Goal: Information Seeking & Learning: Learn about a topic

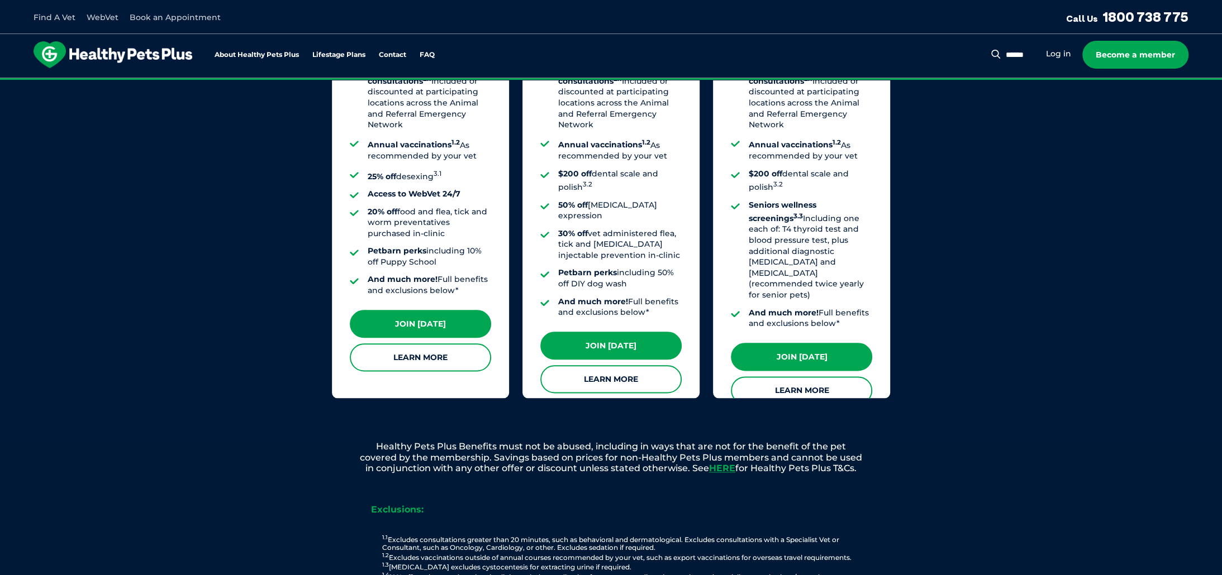
scroll to position [1005, 0]
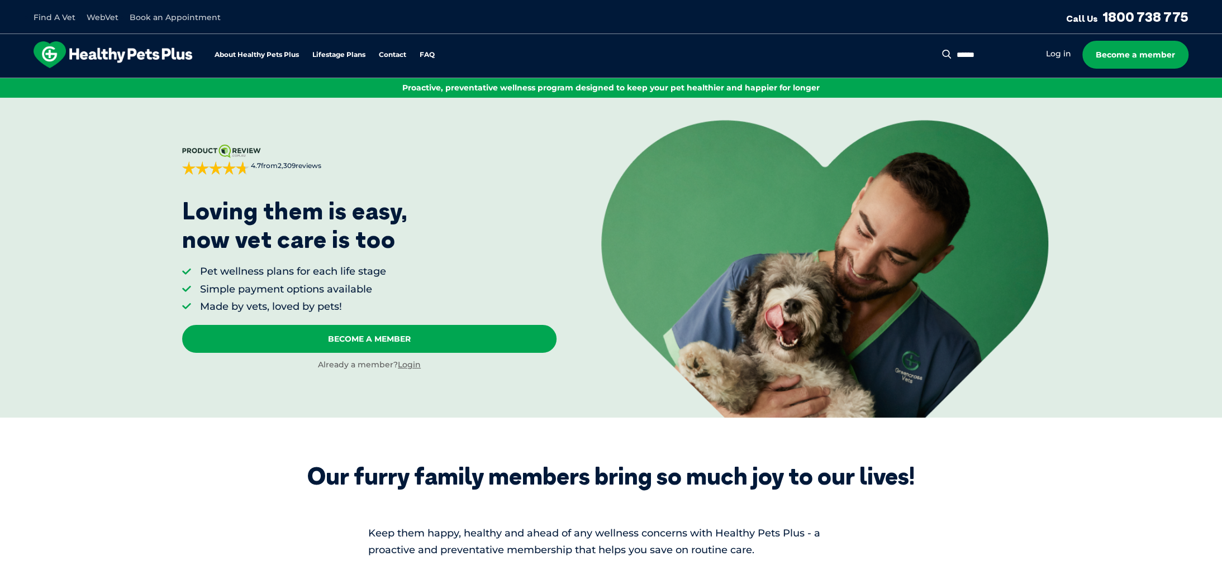
click at [1005, 51] on input "Search for:" at bounding box center [993, 55] width 81 height 11
type input "********"
click at [939, 49] on button "Search" at bounding box center [946, 54] width 14 height 11
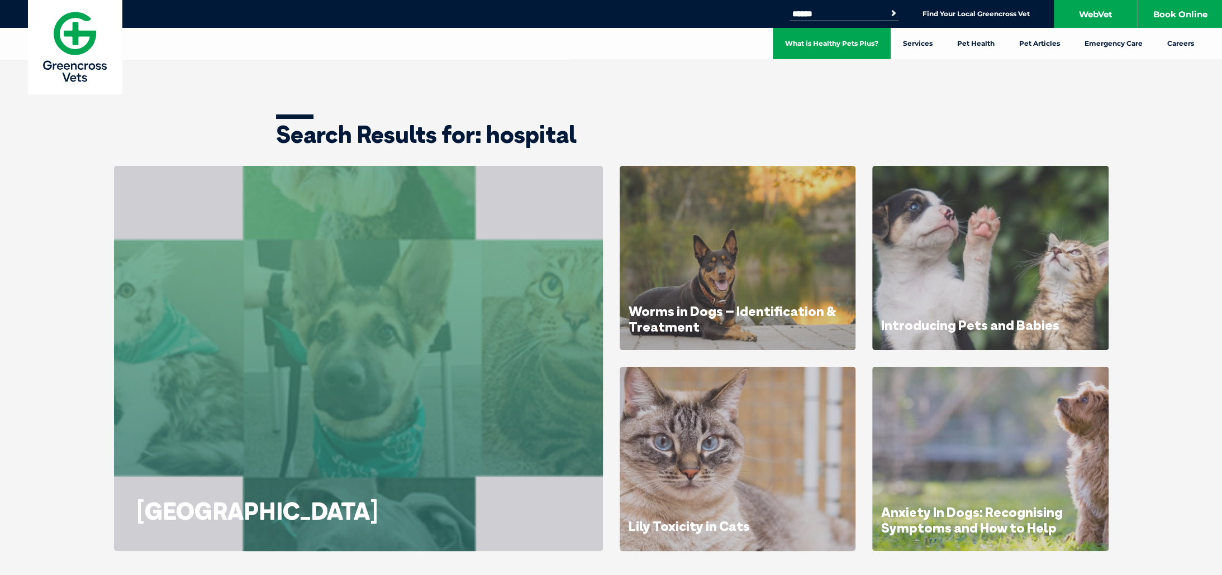
click at [842, 45] on link "What is Healthy Pets Plus?" at bounding box center [831, 43] width 118 height 31
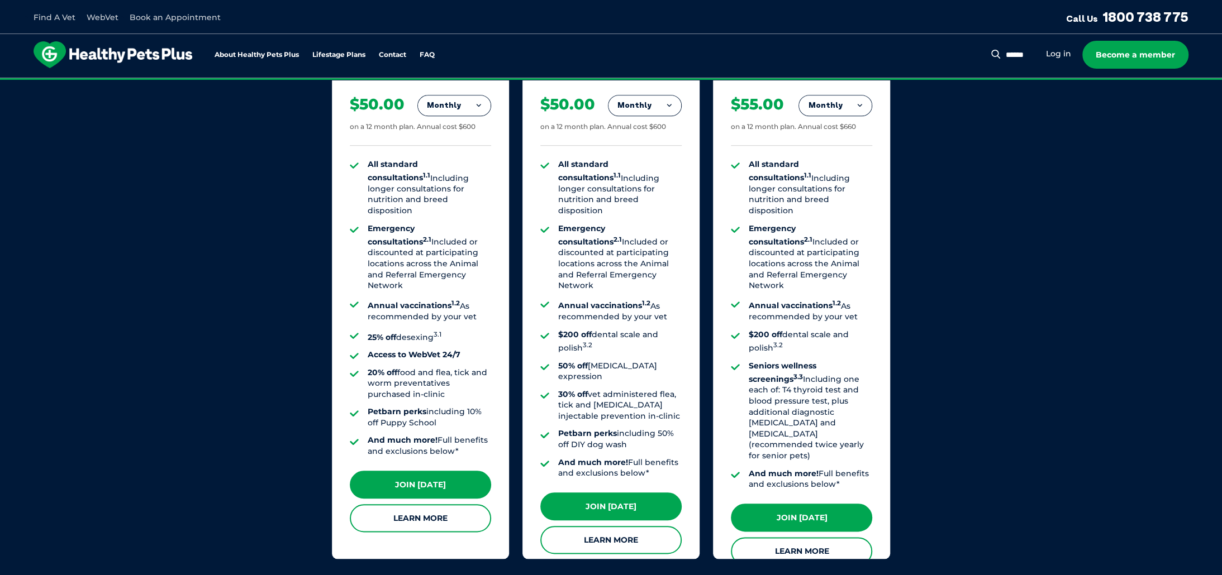
scroll to position [894, 0]
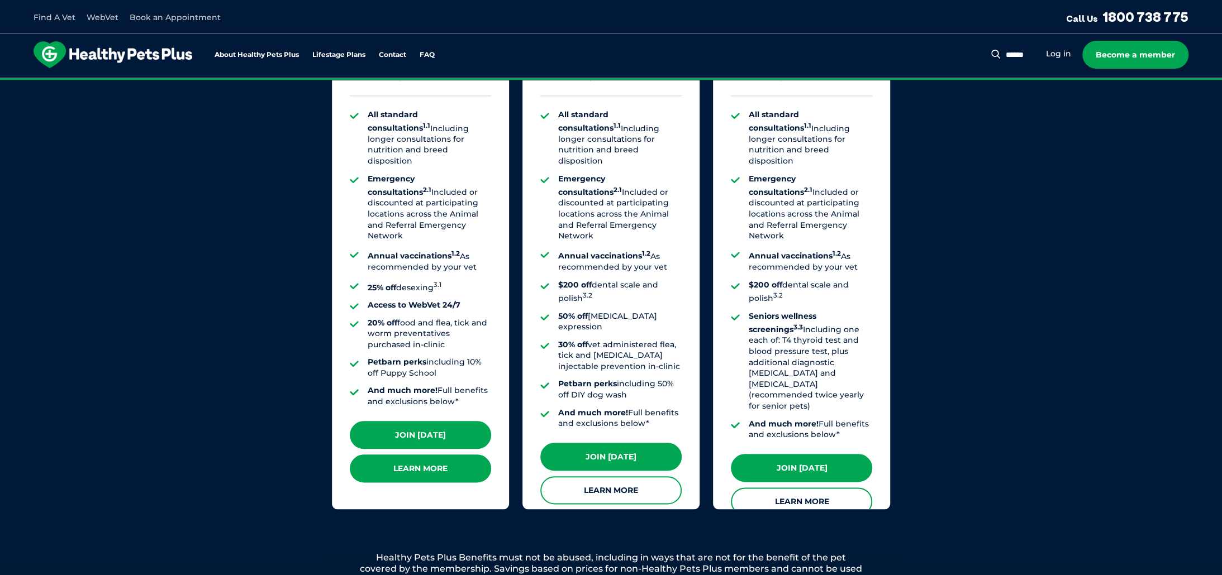
click at [451, 471] on link "Learn More" at bounding box center [420, 469] width 141 height 28
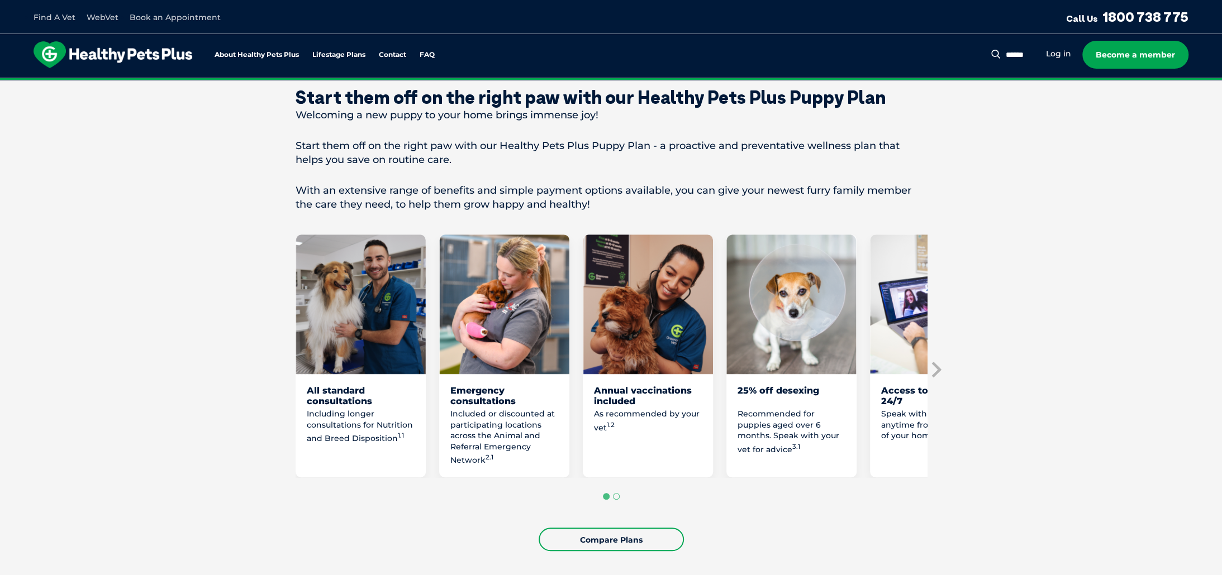
scroll to position [447, 0]
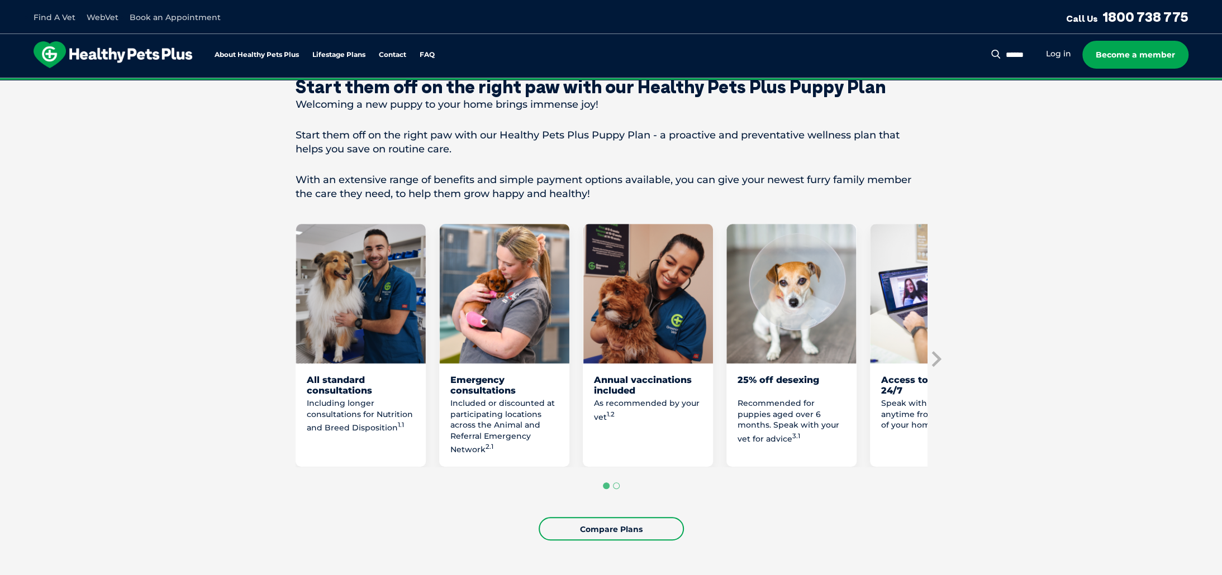
click at [422, 327] on img "1 of 8" at bounding box center [360, 294] width 130 height 140
click at [495, 351] on img "2 of 8" at bounding box center [504, 294] width 130 height 140
click at [497, 350] on img "2 of 8" at bounding box center [504, 294] width 130 height 140
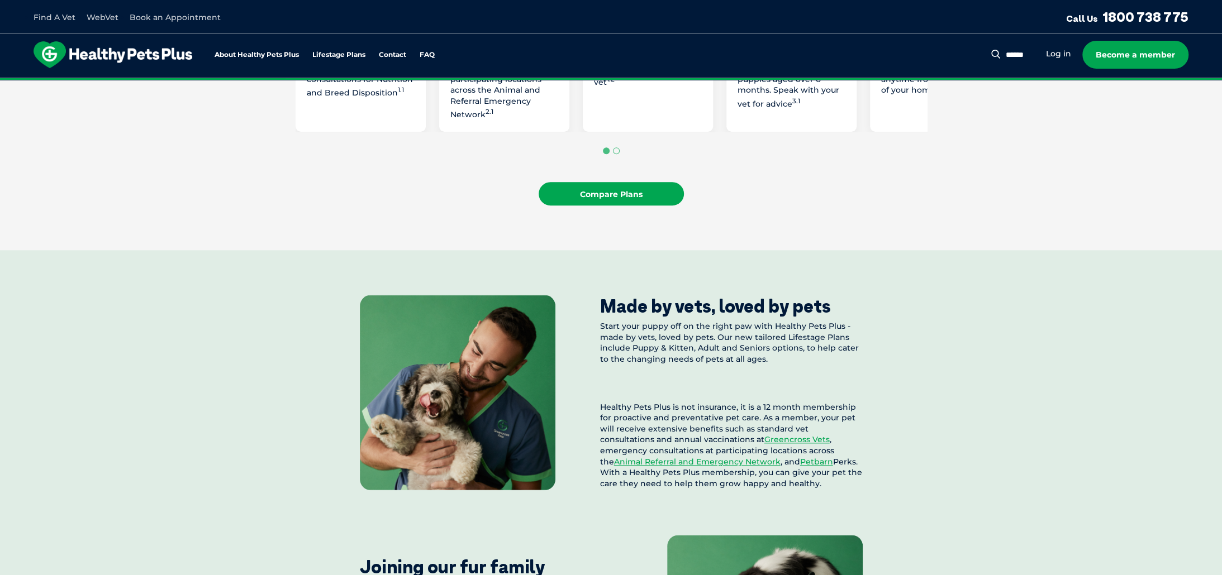
click at [614, 201] on link "Compare Plans" at bounding box center [610, 193] width 145 height 23
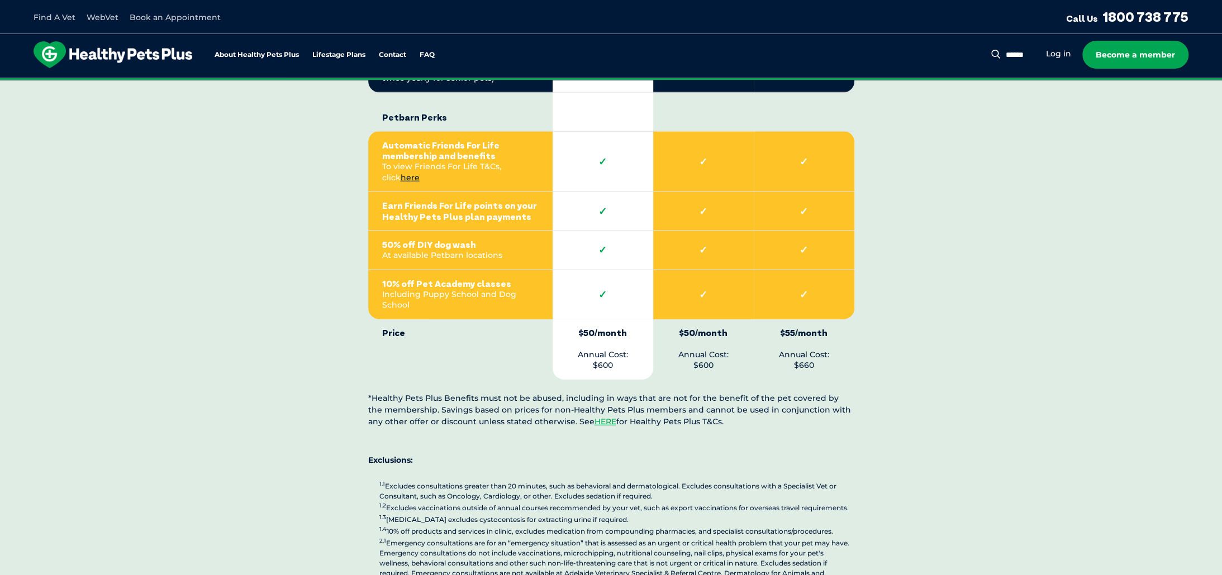
scroll to position [2528, 0]
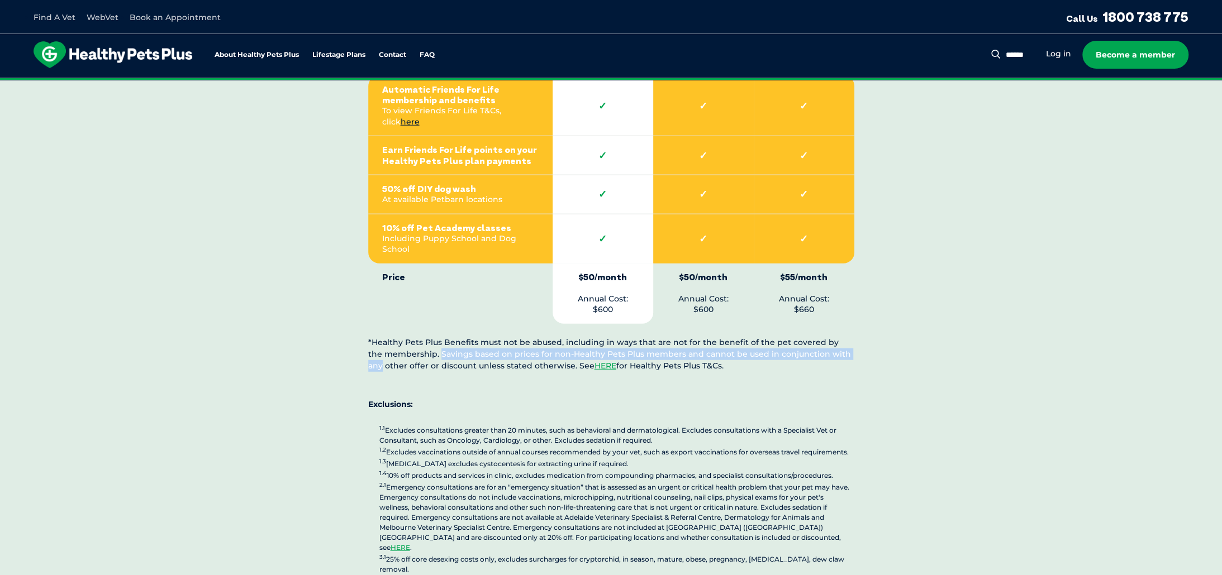
drag, startPoint x: 422, startPoint y: 304, endPoint x: 863, endPoint y: 307, distance: 440.7
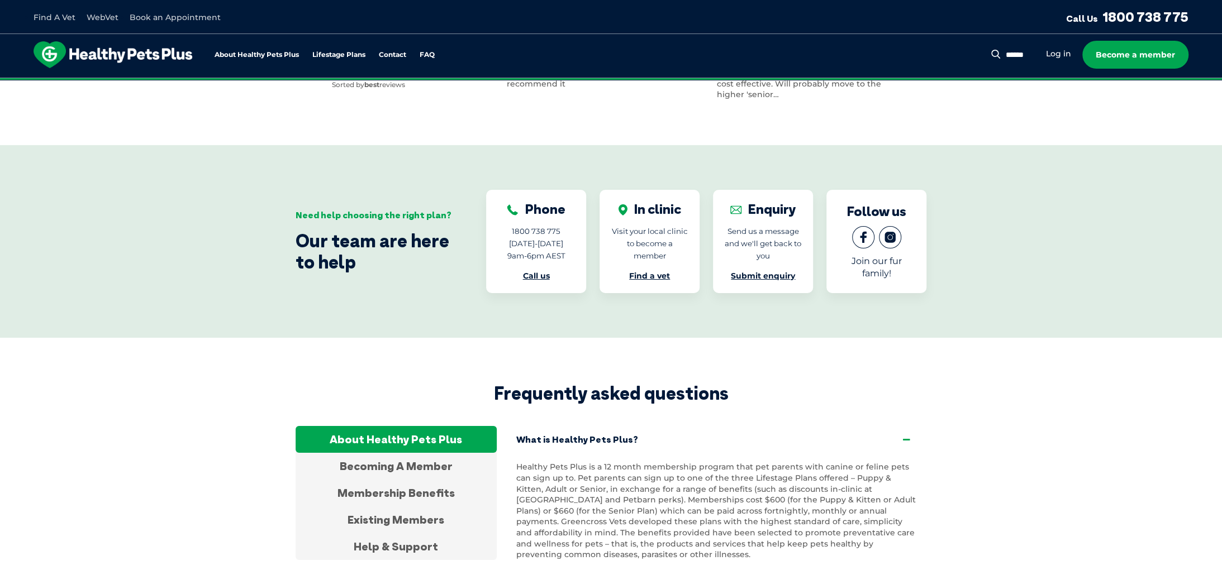
scroll to position [3366, 0]
drag, startPoint x: 595, startPoint y: 407, endPoint x: 784, endPoint y: 413, distance: 189.4
click at [784, 461] on p "Healthy Pets Plus is a 12 month membership program that pet parents with canine…" at bounding box center [717, 510] width 402 height 98
click at [620, 461] on p "Healthy Pets Plus is a 12 month membership program that pet parents with canine…" at bounding box center [717, 510] width 402 height 98
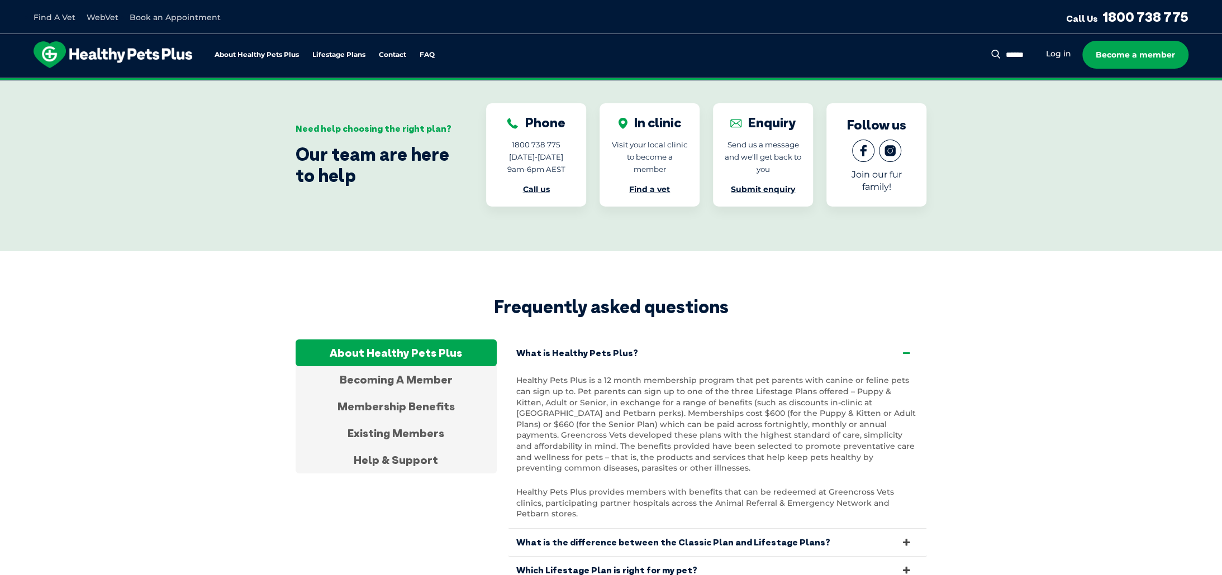
scroll to position [3478, 0]
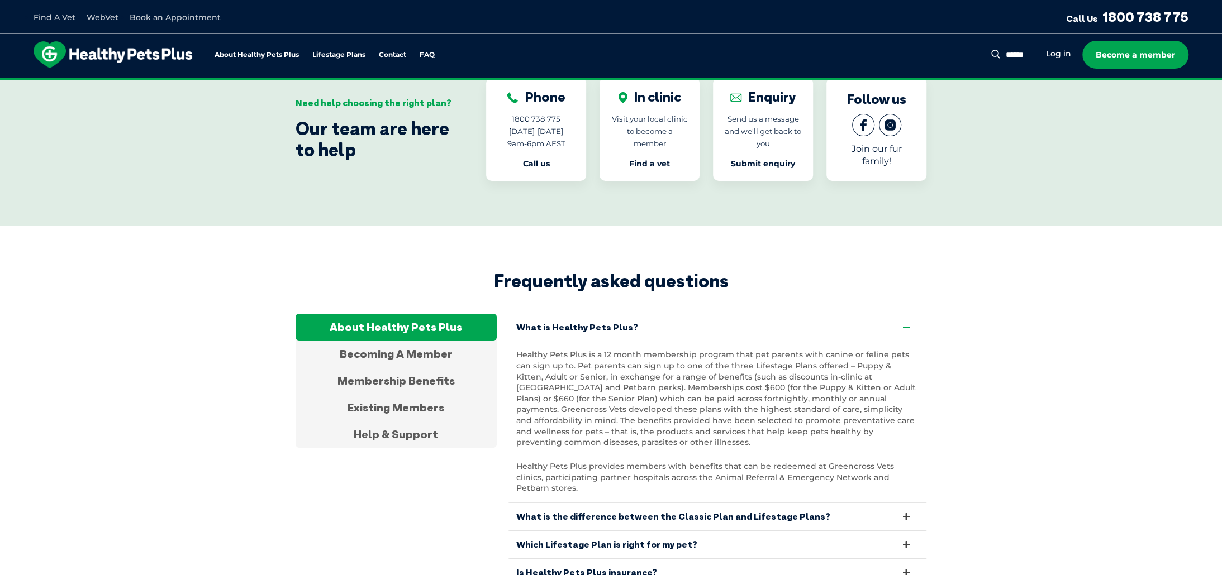
click at [631, 503] on link "What is the difference between the Classic Plan and Lifestage Plans?" at bounding box center [717, 516] width 419 height 27
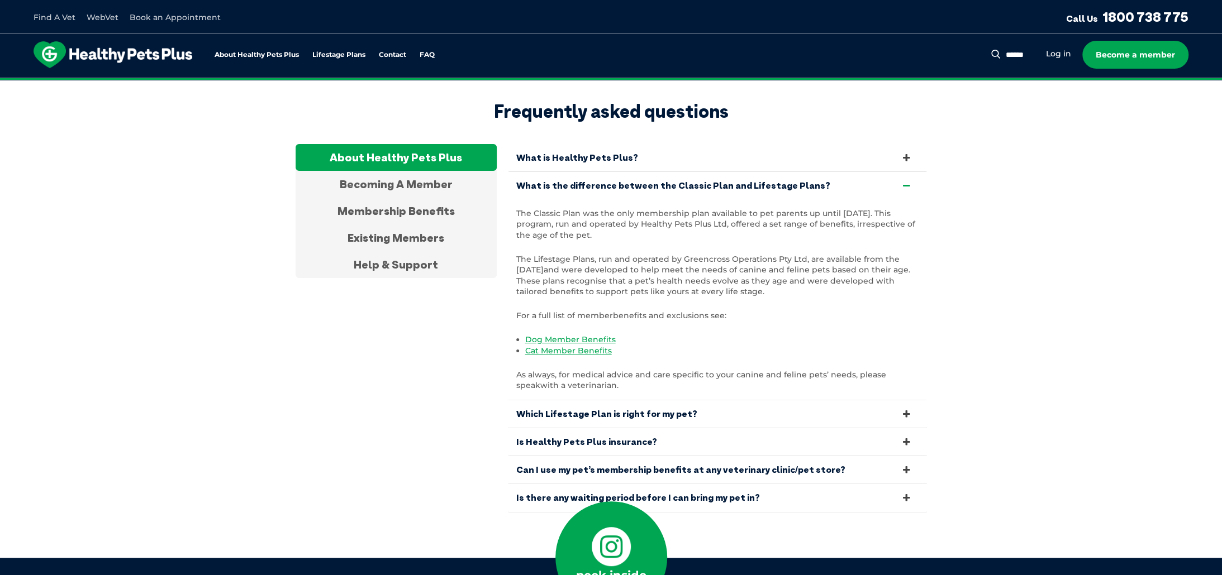
scroll to position [3701, 0]
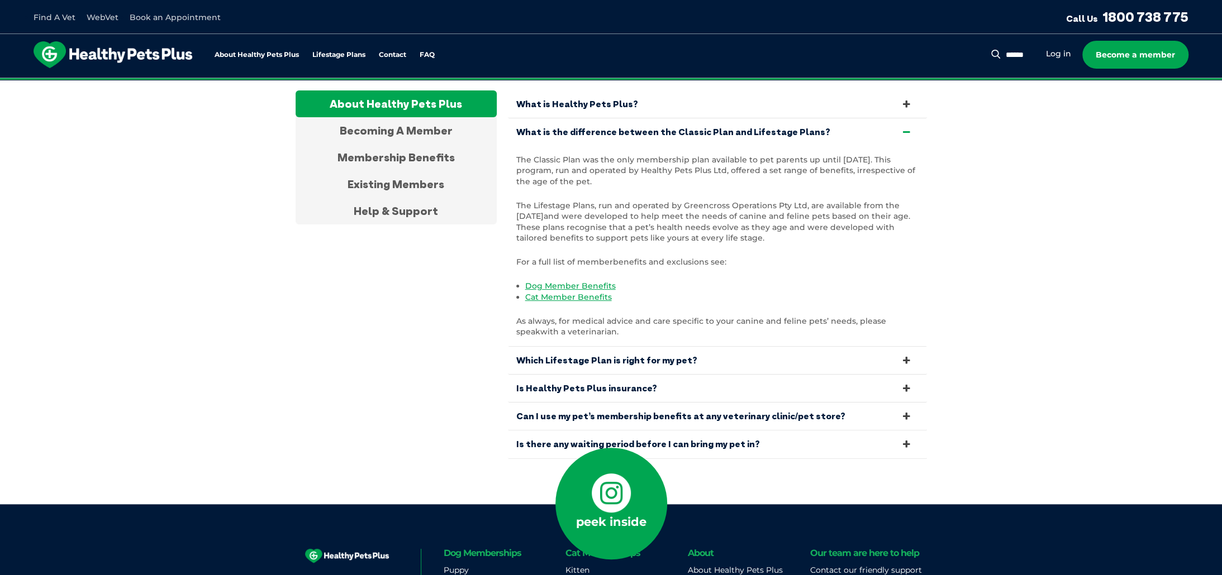
click at [675, 347] on link "Which Lifestage Plan is right for my pet?" at bounding box center [717, 360] width 419 height 27
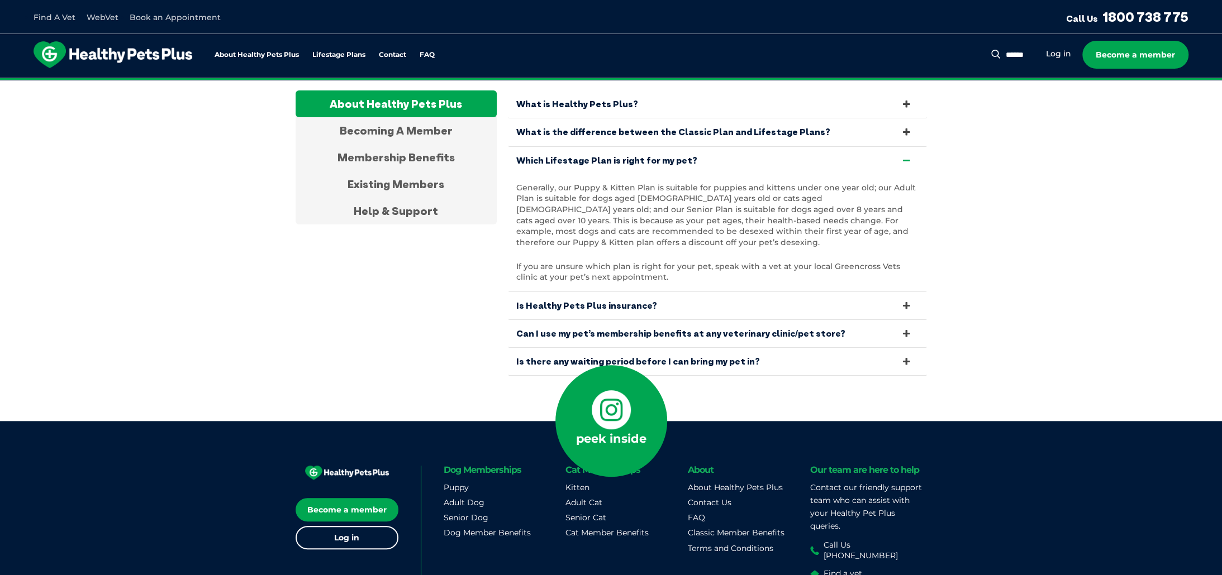
scroll to position [3645, 0]
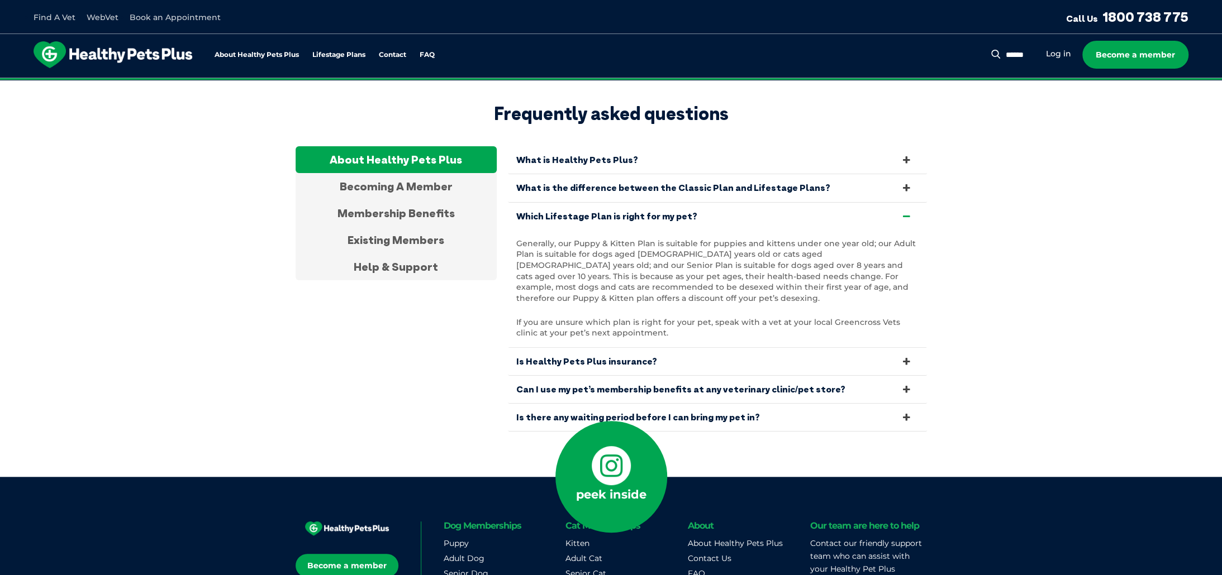
click at [647, 348] on link "Is Healthy Pets Plus insurance?" at bounding box center [717, 361] width 419 height 27
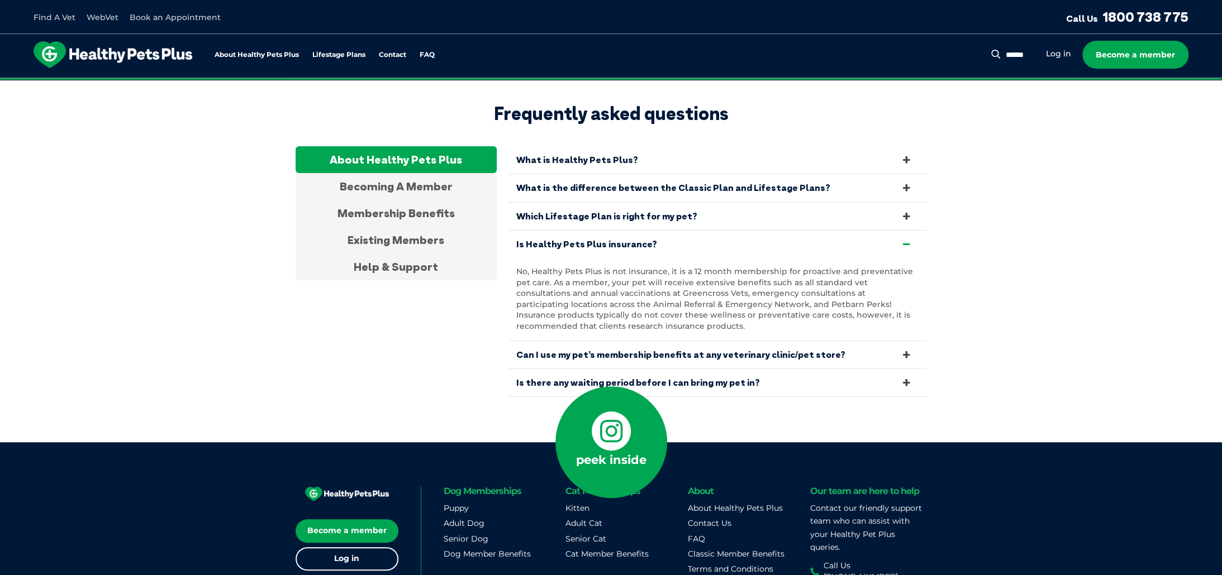
click at [557, 341] on link "Can I use my pet’s membership benefits at any veterinary clinic/pet store?" at bounding box center [717, 354] width 419 height 27
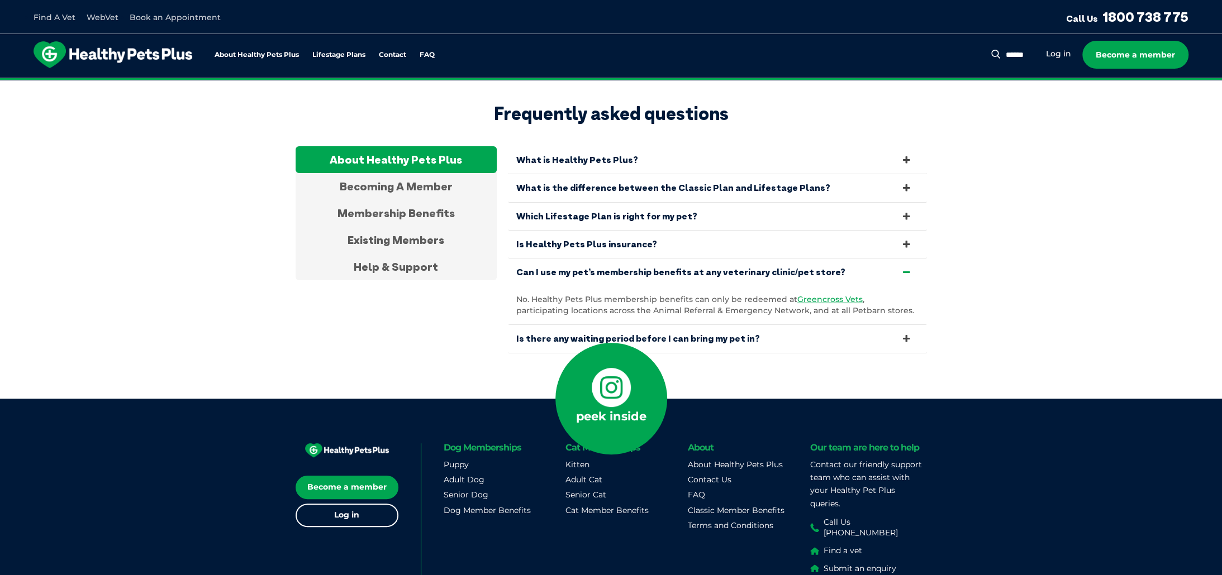
click at [743, 325] on link "Is there any waiting period before I can bring my pet in?" at bounding box center [717, 338] width 419 height 27
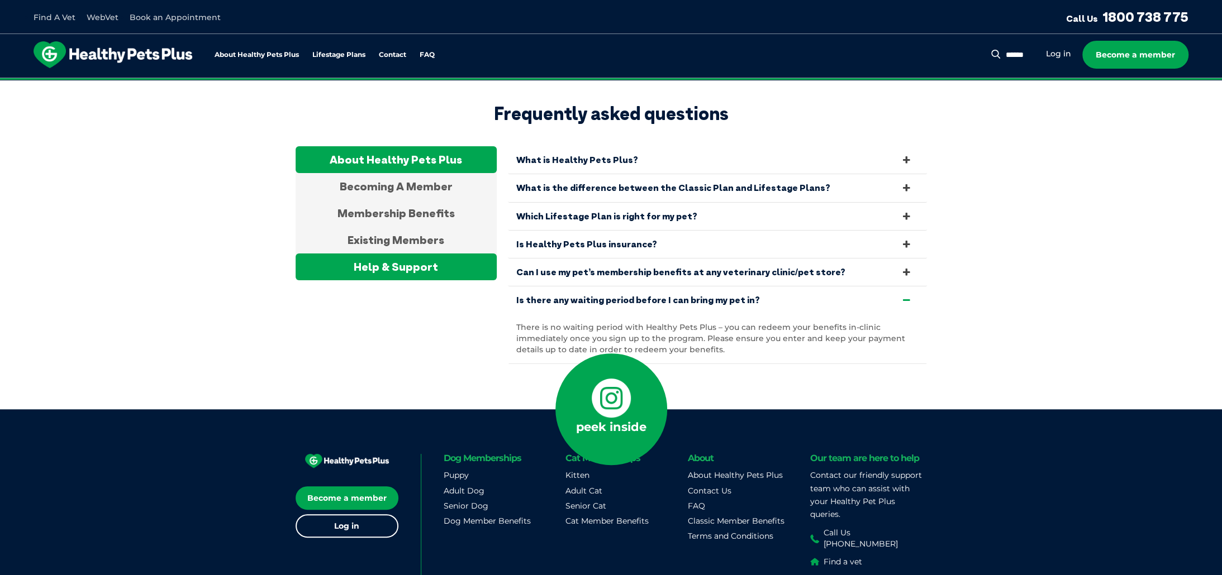
click at [414, 254] on div "Help & Support" at bounding box center [395, 267] width 201 height 27
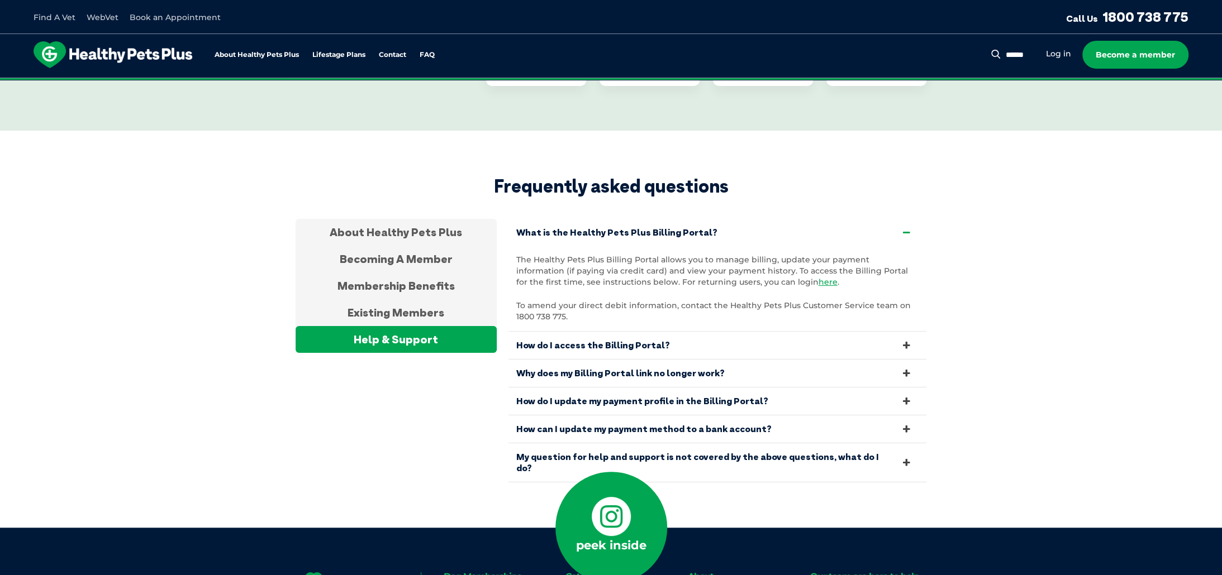
scroll to position [3589, 0]
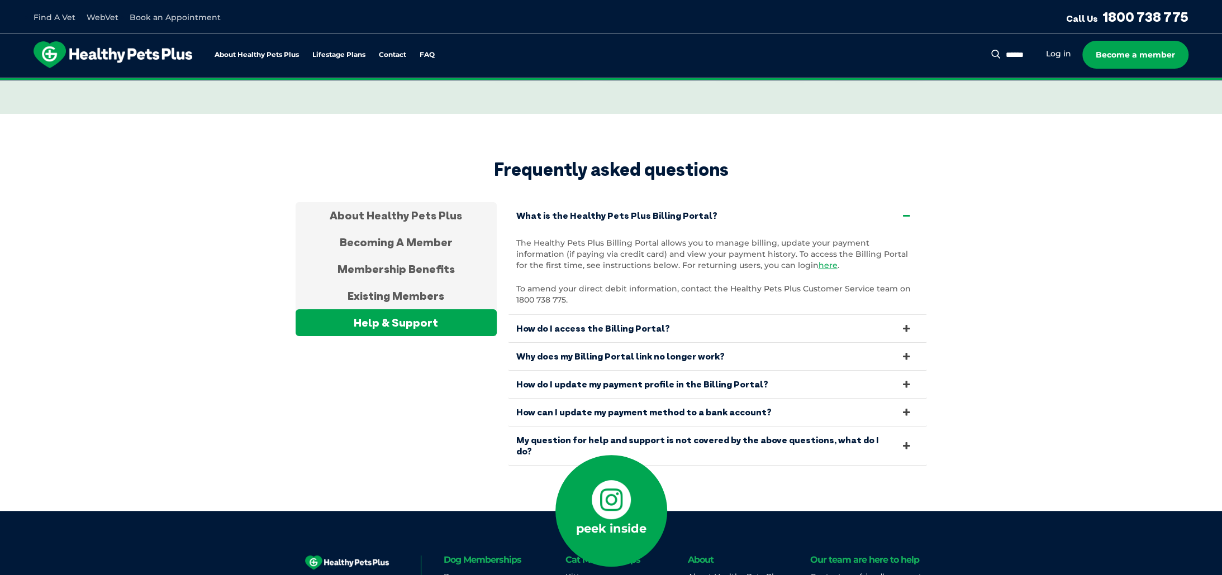
click at [566, 427] on link "My question for help and support is not covered by the above questions, what do…" at bounding box center [717, 446] width 419 height 38
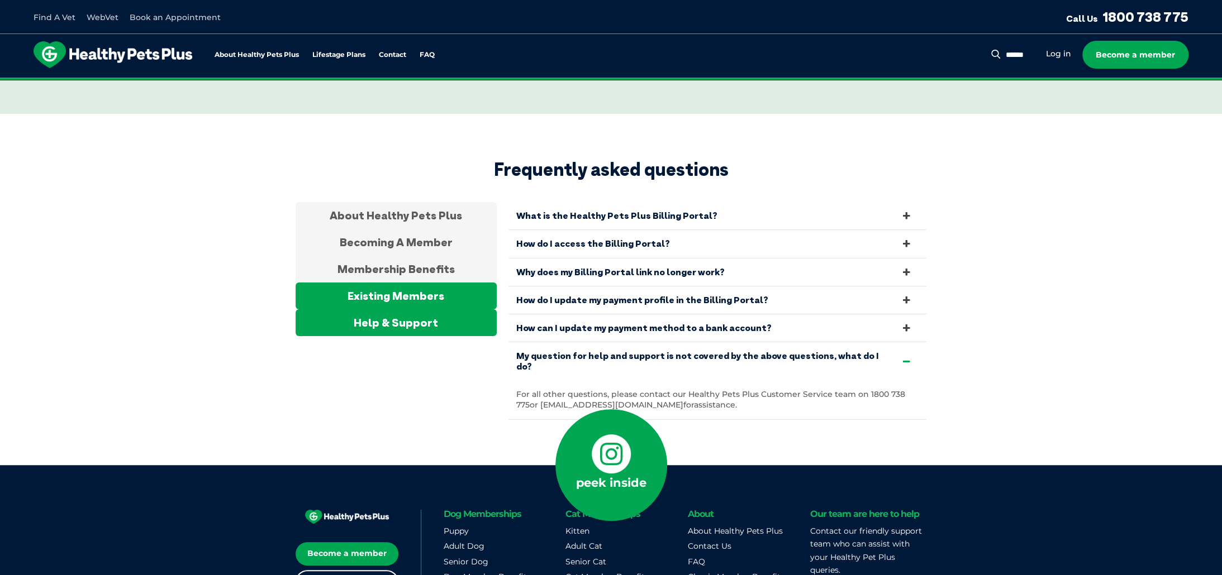
click at [363, 283] on div "Existing Members" at bounding box center [395, 296] width 201 height 27
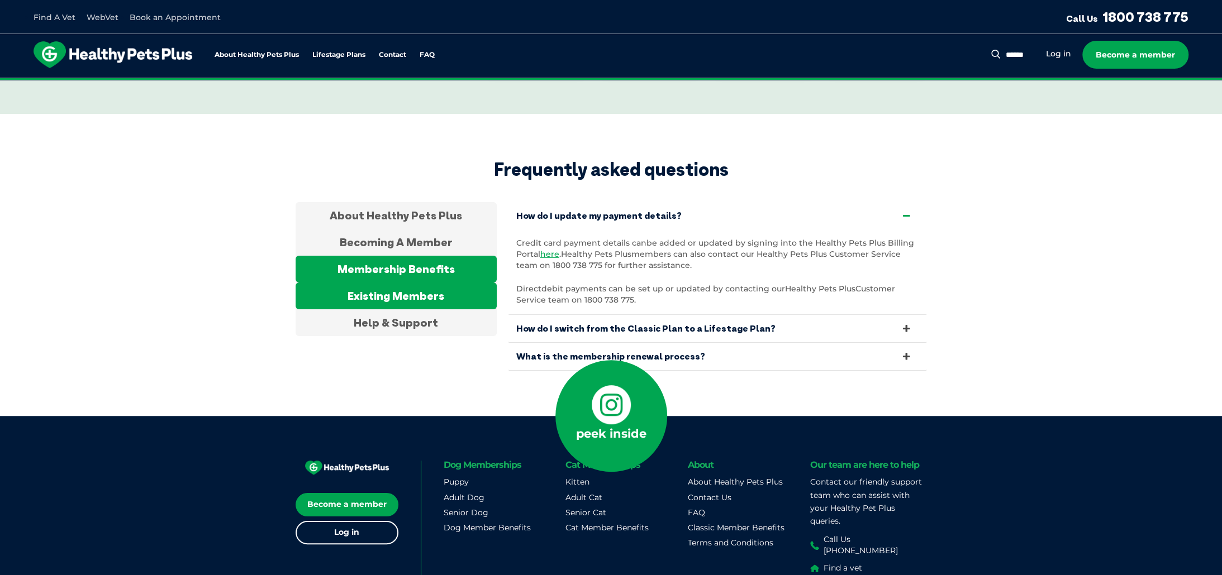
click at [363, 256] on div "Membership Benefits" at bounding box center [395, 269] width 201 height 27
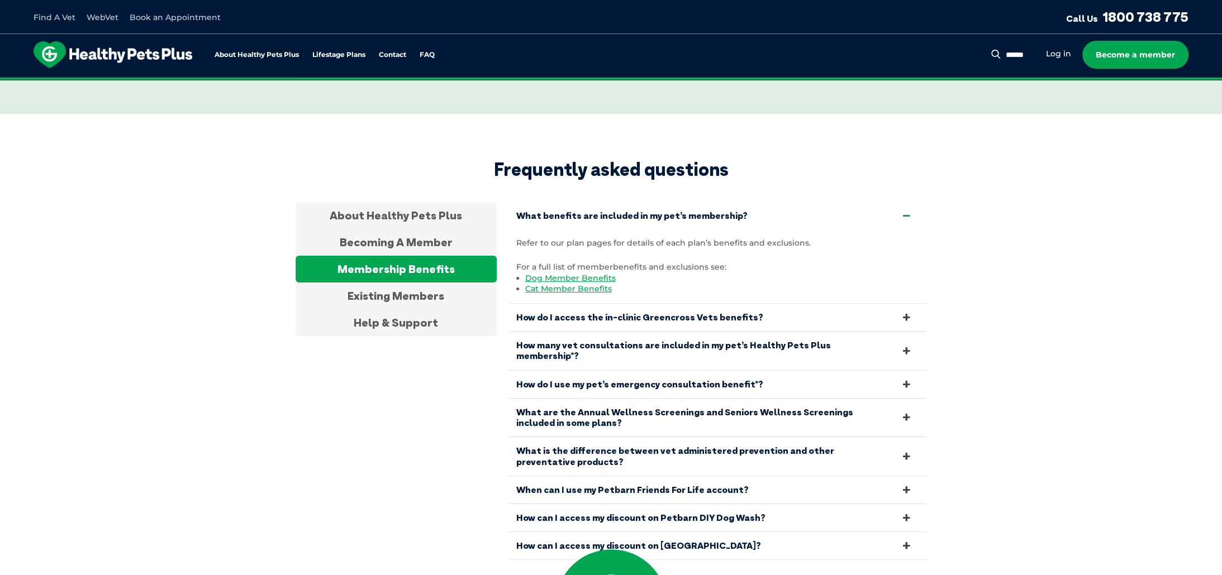
click at [530, 304] on link "How do I access the in-clinic Greencross Vets benefits?" at bounding box center [717, 317] width 419 height 27
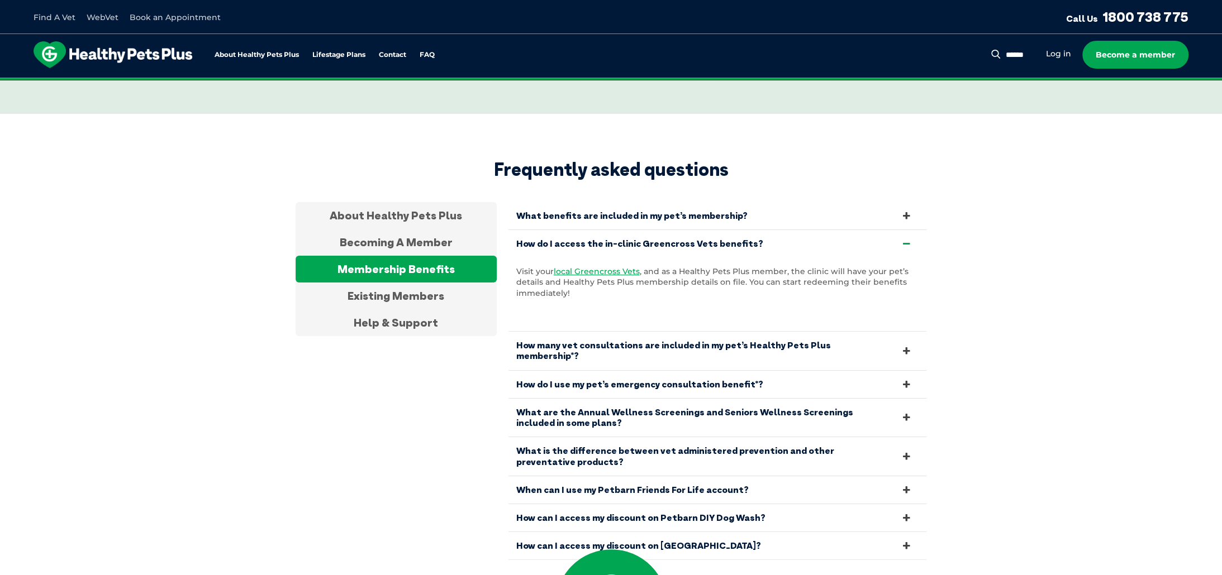
click at [546, 371] on link "How do I use my pet’s emergency consultation benefit*?" at bounding box center [717, 384] width 419 height 27
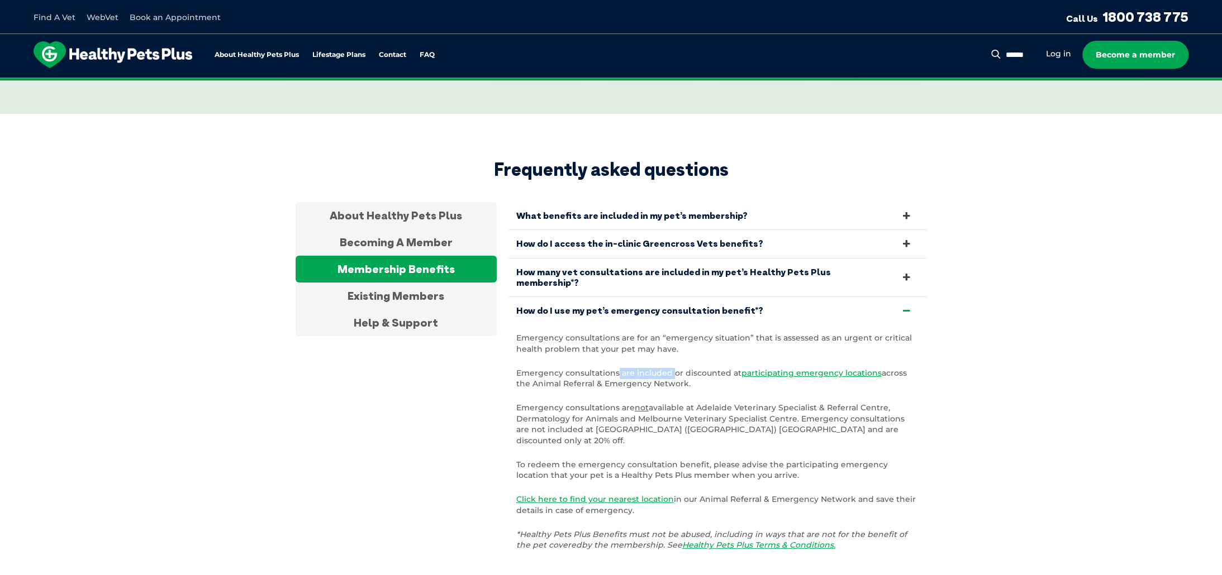
drag, startPoint x: 617, startPoint y: 292, endPoint x: 671, endPoint y: 291, distance: 54.7
click at [671, 368] on p "Emergency consultations are included or discounted at participating emergency l…" at bounding box center [717, 379] width 402 height 22
click at [524, 403] on p "Emergency consultations are not available at Adelaide Veterinary Specialist & R…" at bounding box center [717, 425] width 402 height 44
drag, startPoint x: 706, startPoint y: 373, endPoint x: 945, endPoint y: 369, distance: 239.1
click at [945, 369] on section "Frequently asked questions About Healthy Pets Plus Becoming A Member Membership…" at bounding box center [611, 452] width 1222 height 677
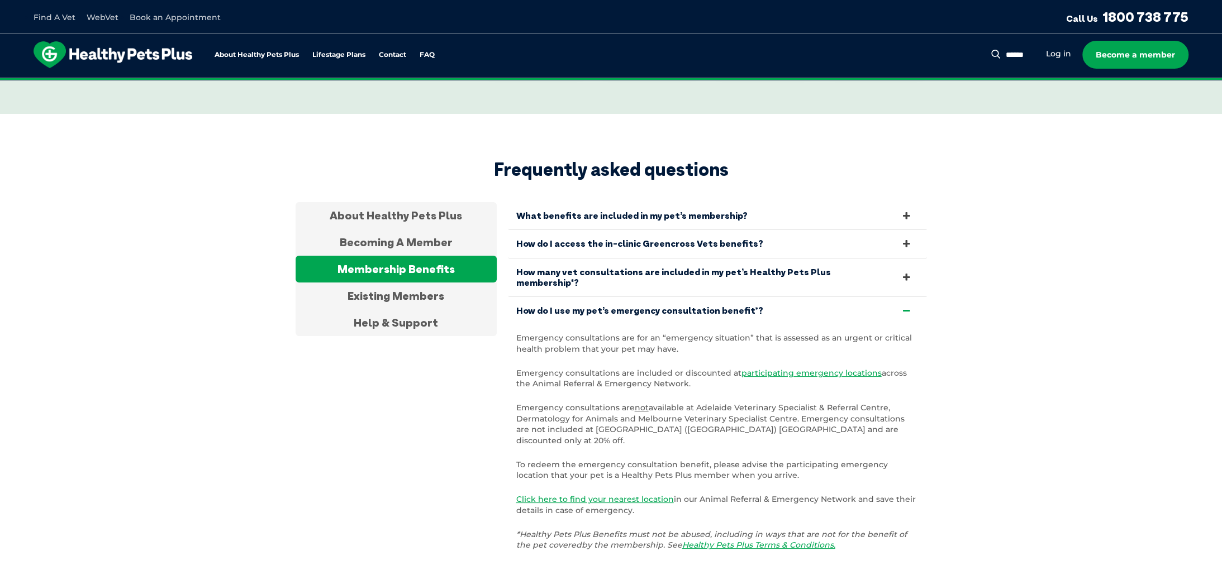
click at [604, 460] on p "To redeem the emergency consultation benefit, please advise the participating e…" at bounding box center [717, 471] width 402 height 22
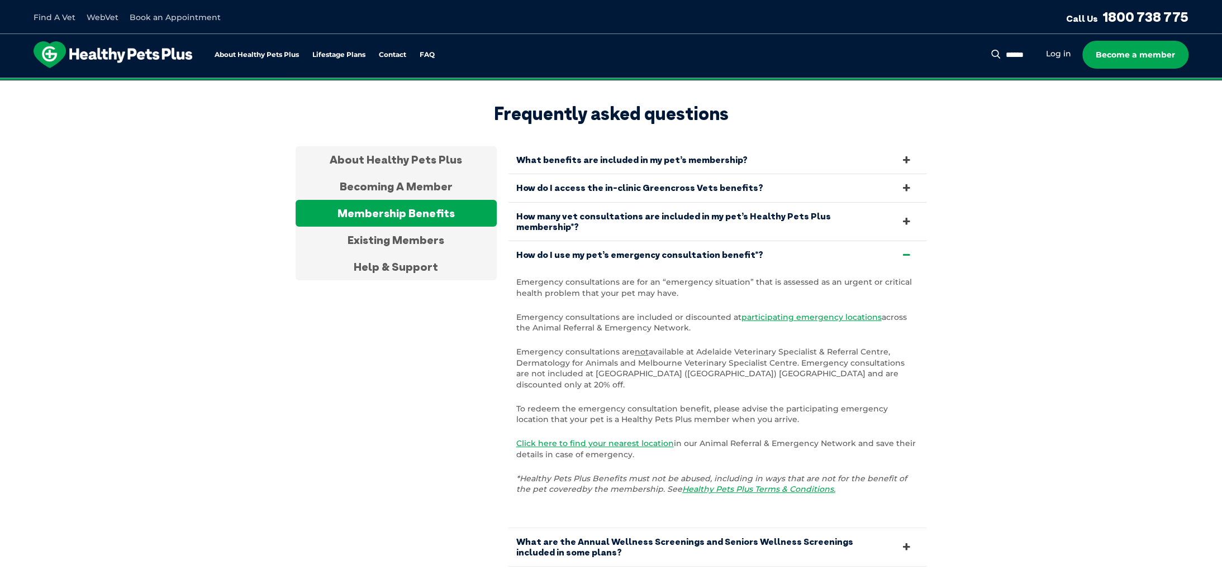
scroll to position [3757, 0]
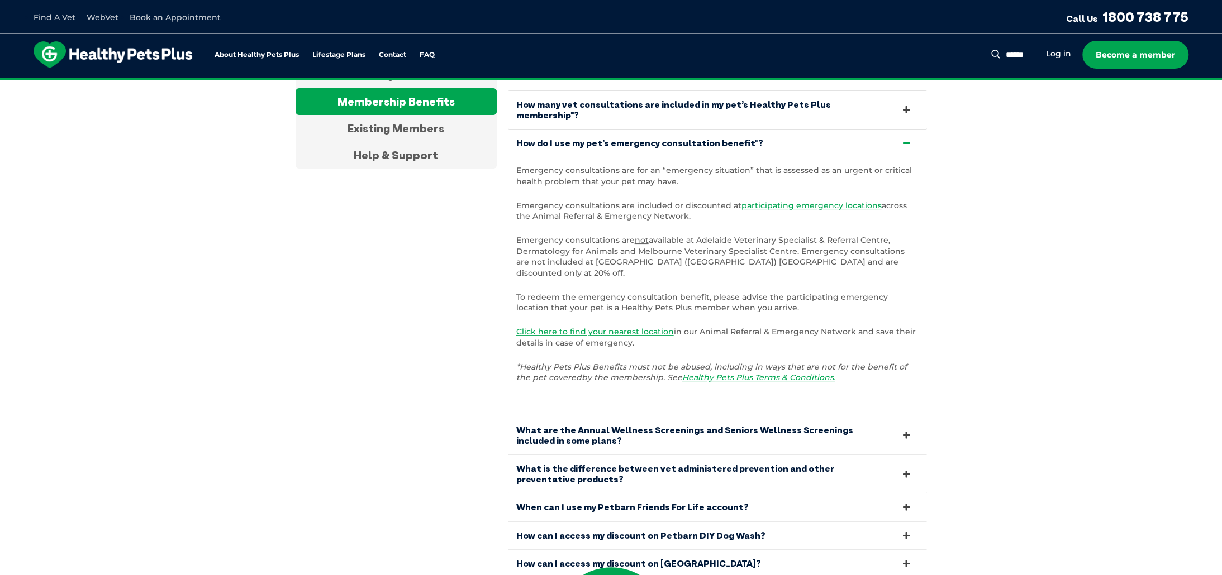
click at [635, 455] on link "What is the difference between vet administered prevention and other preventati…" at bounding box center [717, 474] width 419 height 38
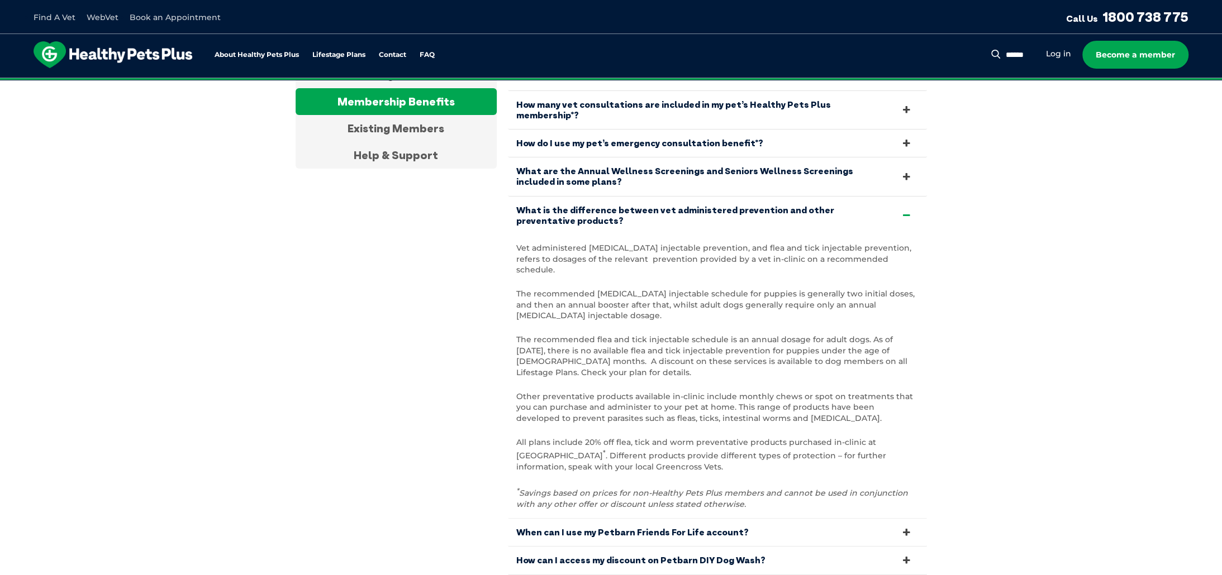
scroll to position [3813, 0]
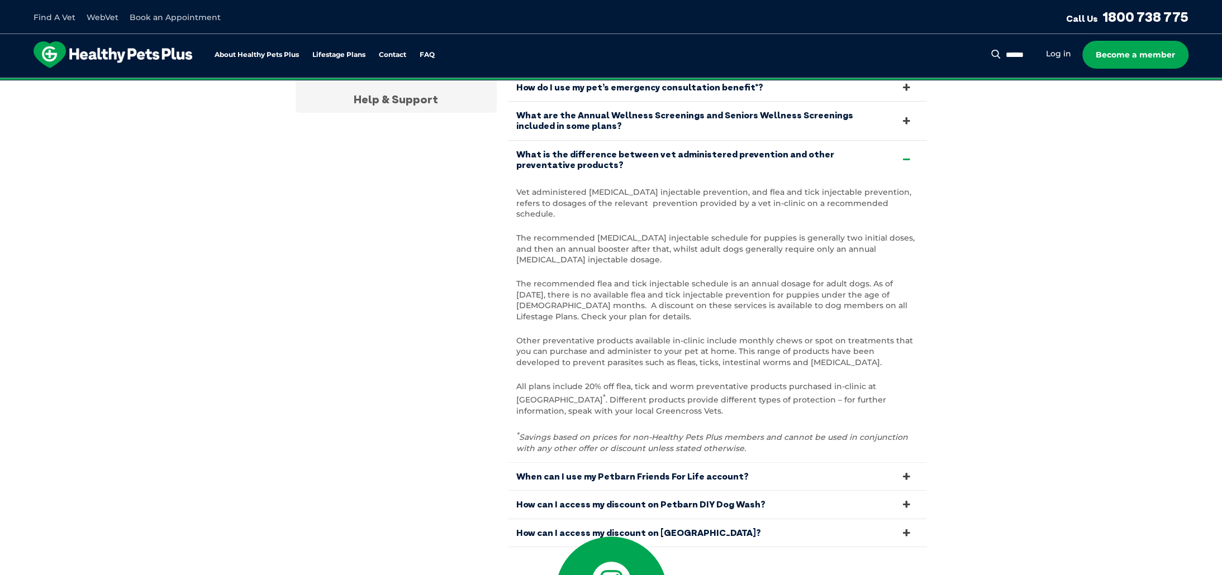
click at [642, 491] on link "How can I access my discount on Petbarn DIY Dog Wash?" at bounding box center [717, 504] width 419 height 27
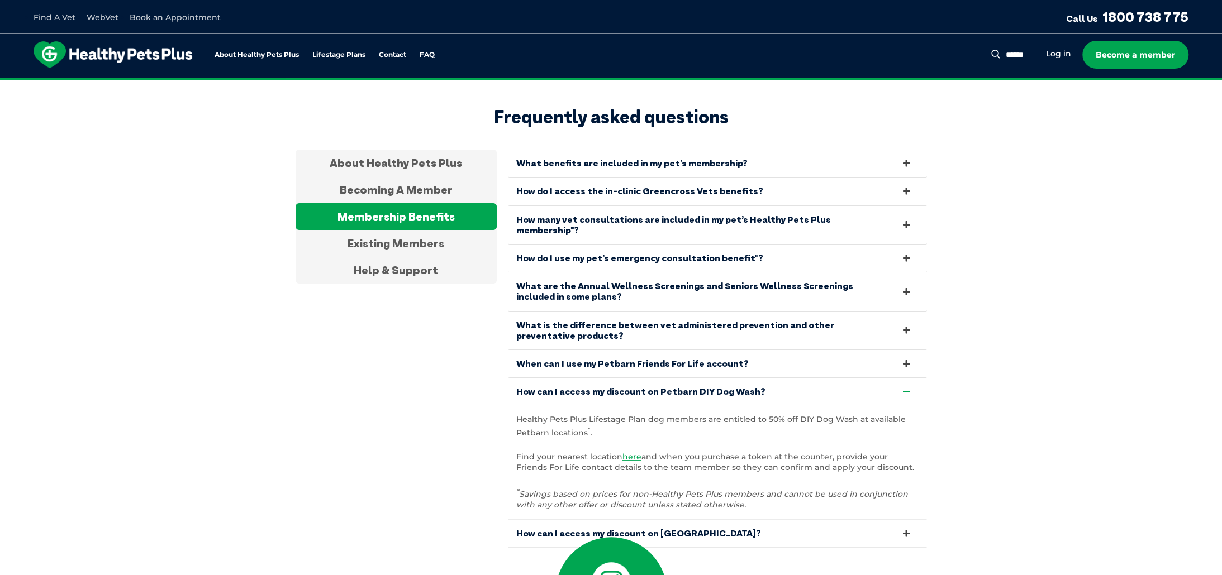
scroll to position [3589, 0]
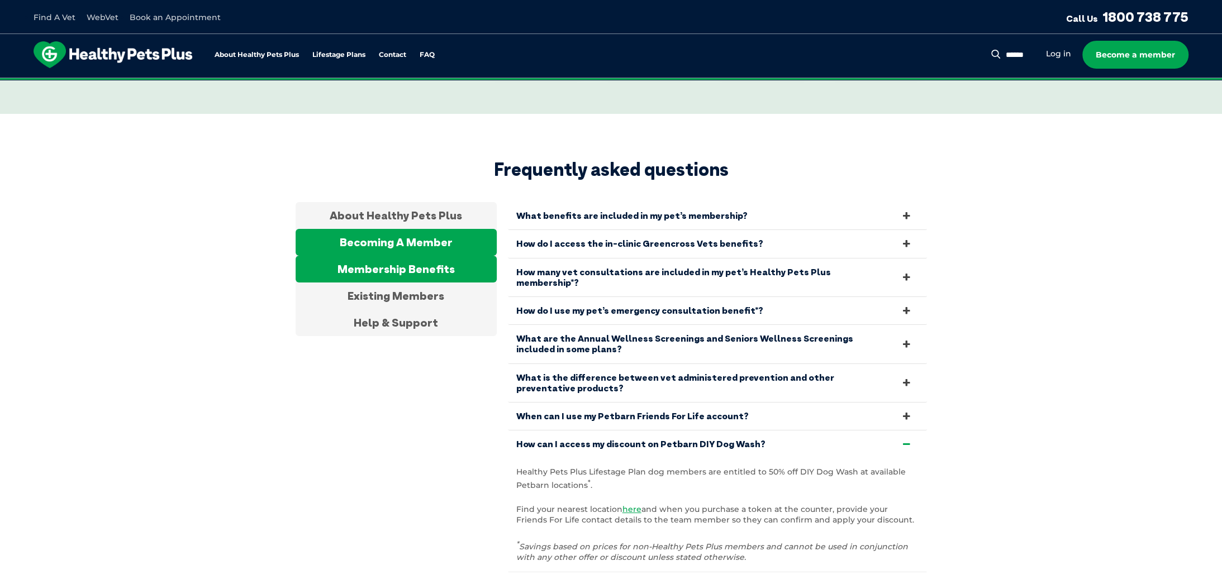
click at [430, 229] on div "Becoming A Member" at bounding box center [395, 242] width 201 height 27
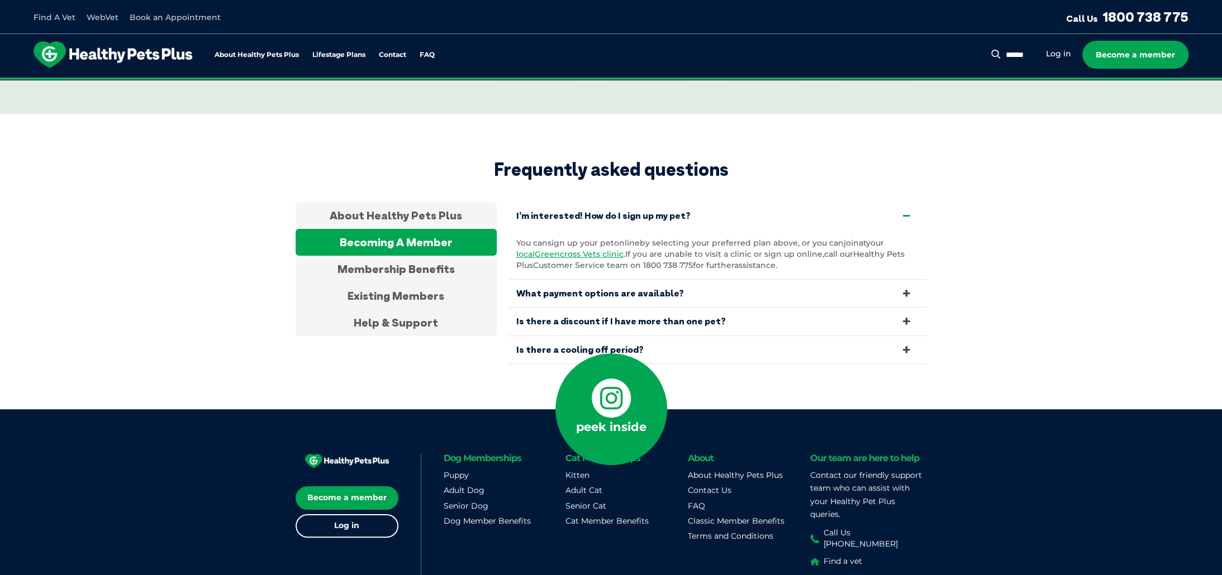
click at [571, 336] on link "Is there a cooling off period?" at bounding box center [717, 349] width 419 height 27
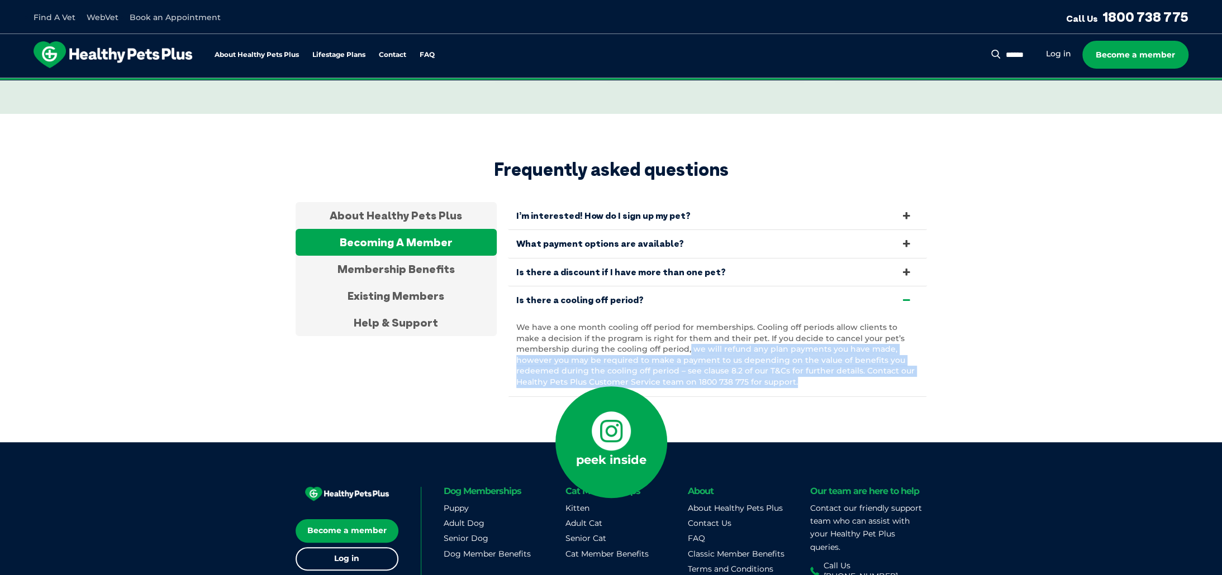
drag, startPoint x: 632, startPoint y: 279, endPoint x: 891, endPoint y: 308, distance: 261.3
click at [893, 322] on p "We have a one month cooling off period for memberships. Cooling off periods all…" at bounding box center [717, 355] width 402 height 66
click at [590, 322] on p "We have a one month cooling off period for memberships. Cooling off periods all…" at bounding box center [717, 355] width 402 height 66
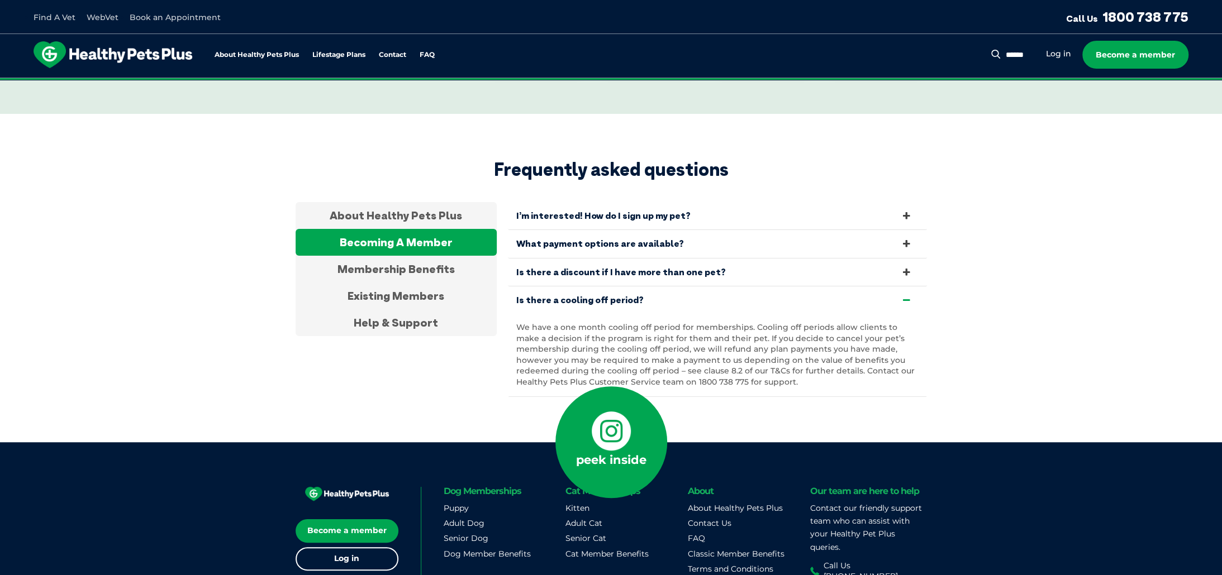
click at [556, 322] on p "We have a one month cooling off period for memberships. Cooling off periods all…" at bounding box center [717, 355] width 402 height 66
click at [542, 259] on link "Is there a discount if I have more than one pet?" at bounding box center [717, 272] width 419 height 27
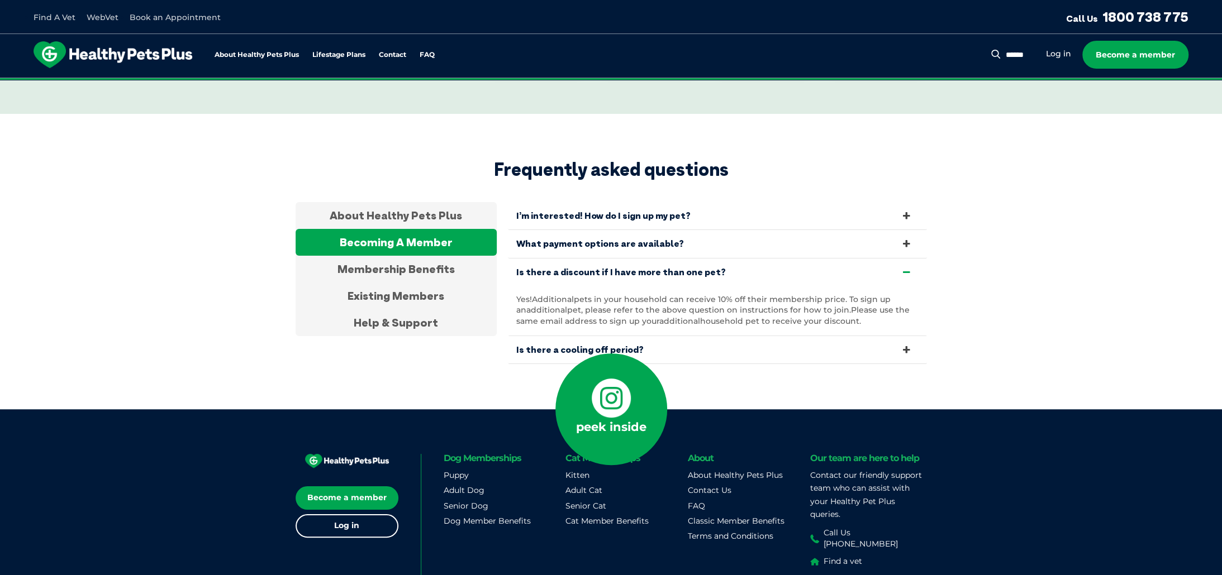
click at [573, 202] on link "I’m interested! How do I sign up my pet?" at bounding box center [717, 215] width 419 height 27
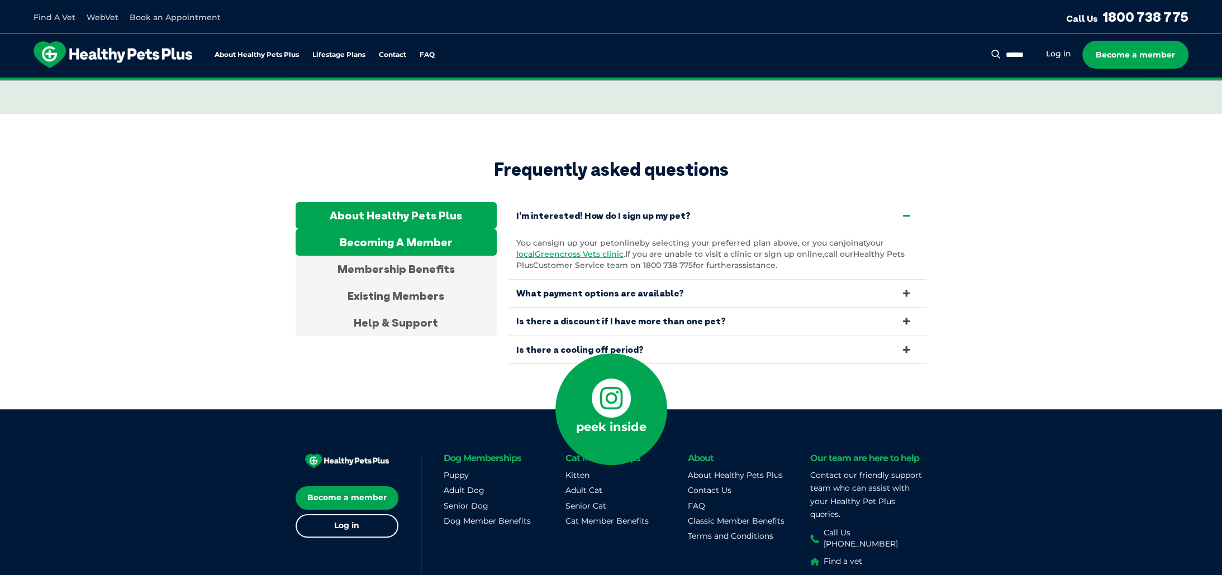
click at [427, 202] on div "About Healthy Pets Plus" at bounding box center [395, 215] width 201 height 27
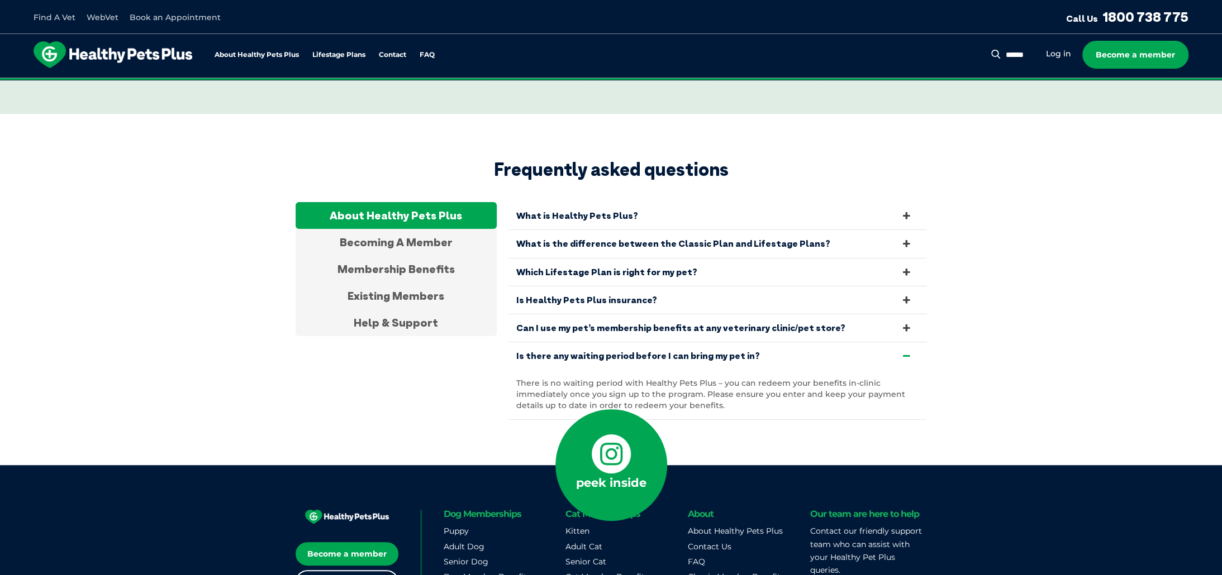
drag, startPoint x: 568, startPoint y: 408, endPoint x: 517, endPoint y: 489, distance: 96.1
drag, startPoint x: 517, startPoint y: 489, endPoint x: 1056, endPoint y: 366, distance: 552.4
click at [1056, 366] on section "Frequently asked questions About Healthy Pets Plus Becoming A Member Membership…" at bounding box center [611, 289] width 1222 height 351
click at [1007, 55] on input "Search for:" at bounding box center [993, 55] width 81 height 11
click at [424, 50] on li "FAQ" at bounding box center [426, 54] width 15 height 8
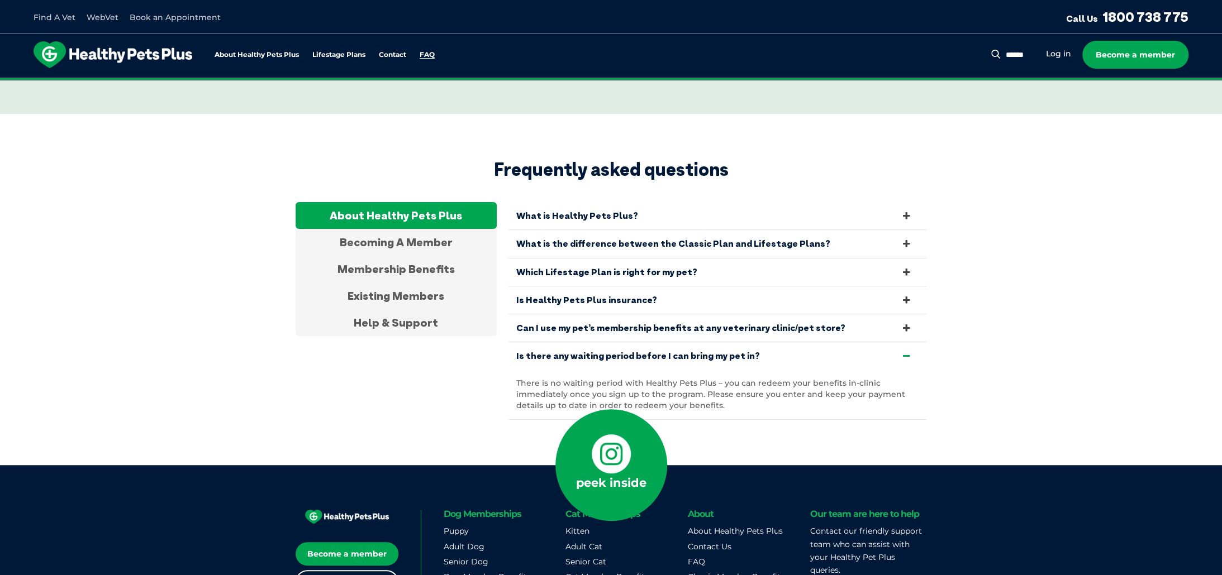
click at [427, 59] on link "FAQ" at bounding box center [426, 54] width 15 height 7
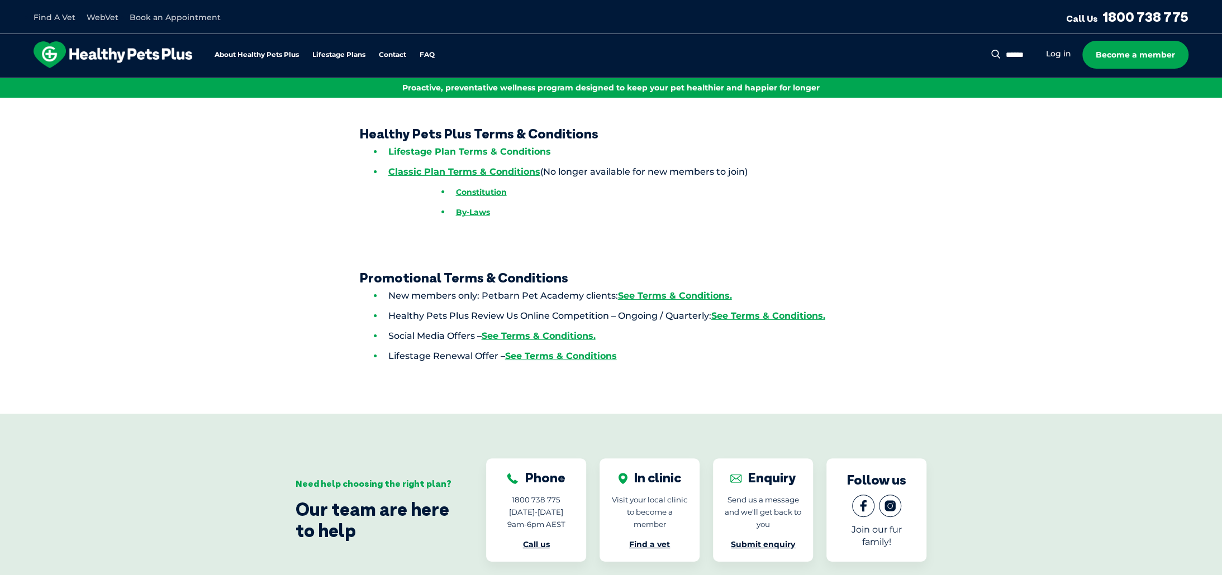
click at [432, 150] on link "Lifestage Plan Terms & Conditions" at bounding box center [469, 151] width 163 height 11
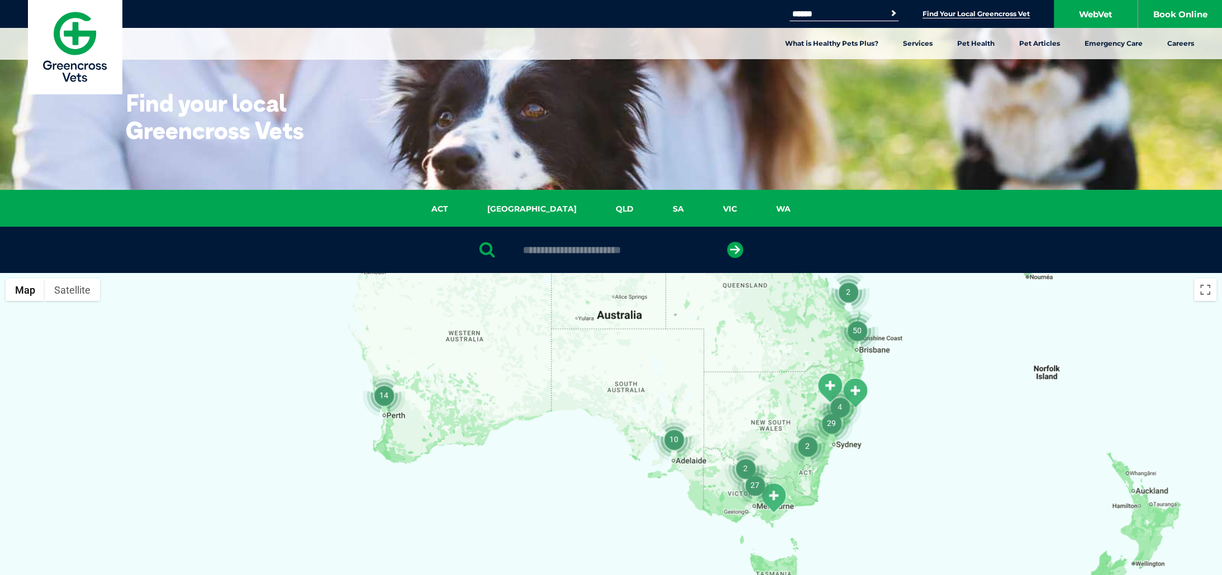
drag, startPoint x: 762, startPoint y: 490, endPoint x: 814, endPoint y: 413, distance: 92.9
click at [775, 362] on div at bounding box center [611, 488] width 1222 height 431
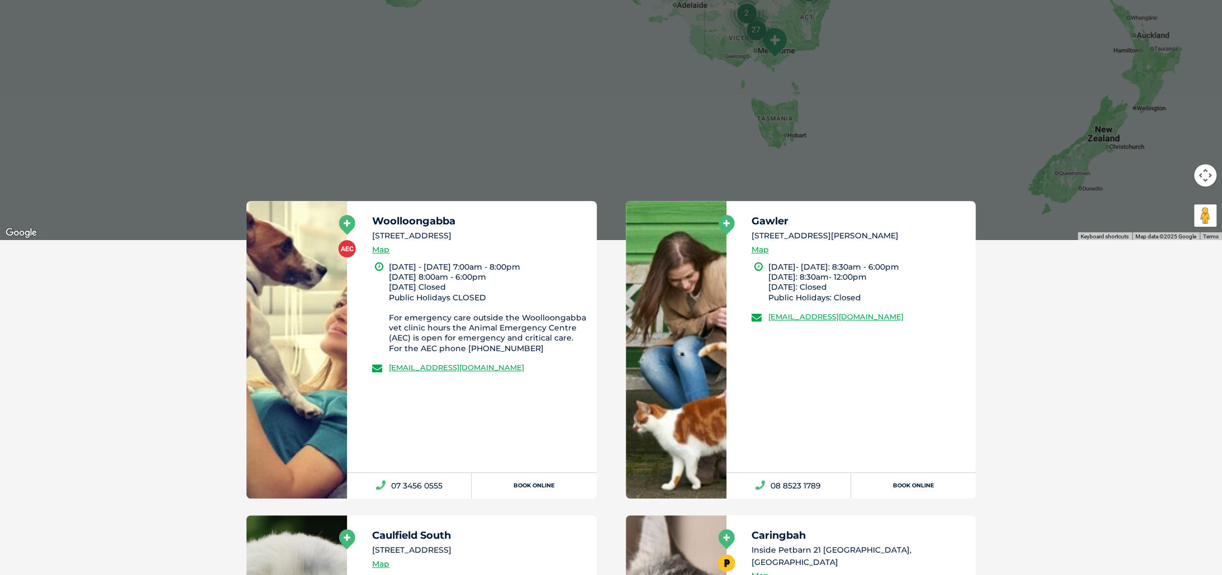
scroll to position [447, 0]
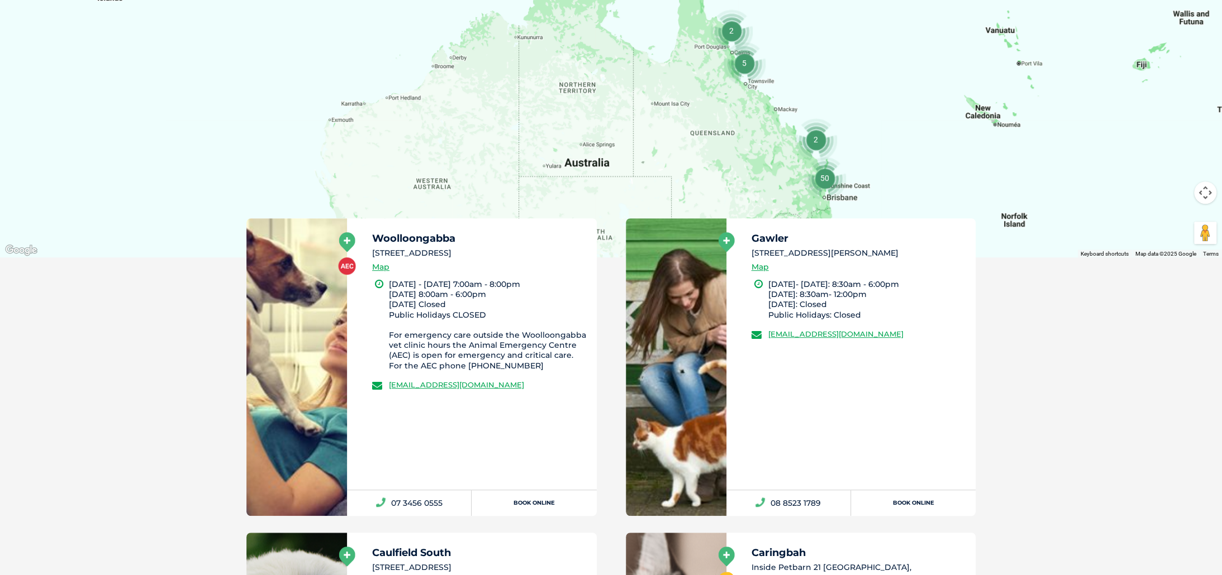
drag, startPoint x: 905, startPoint y: 184, endPoint x: 871, endPoint y: 433, distance: 251.4
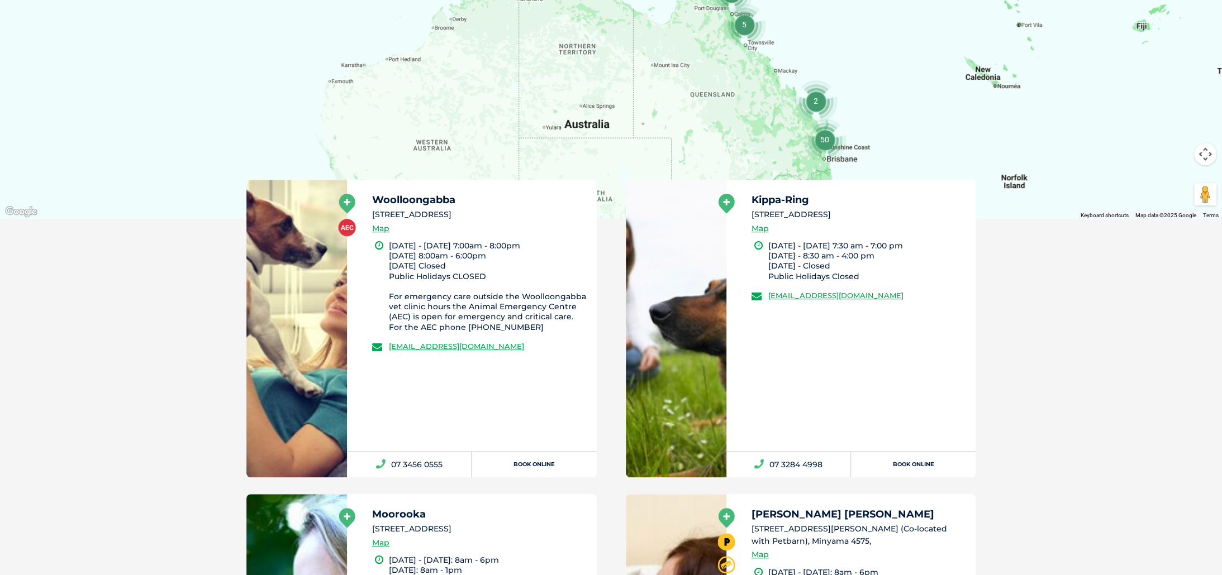
scroll to position [503, 0]
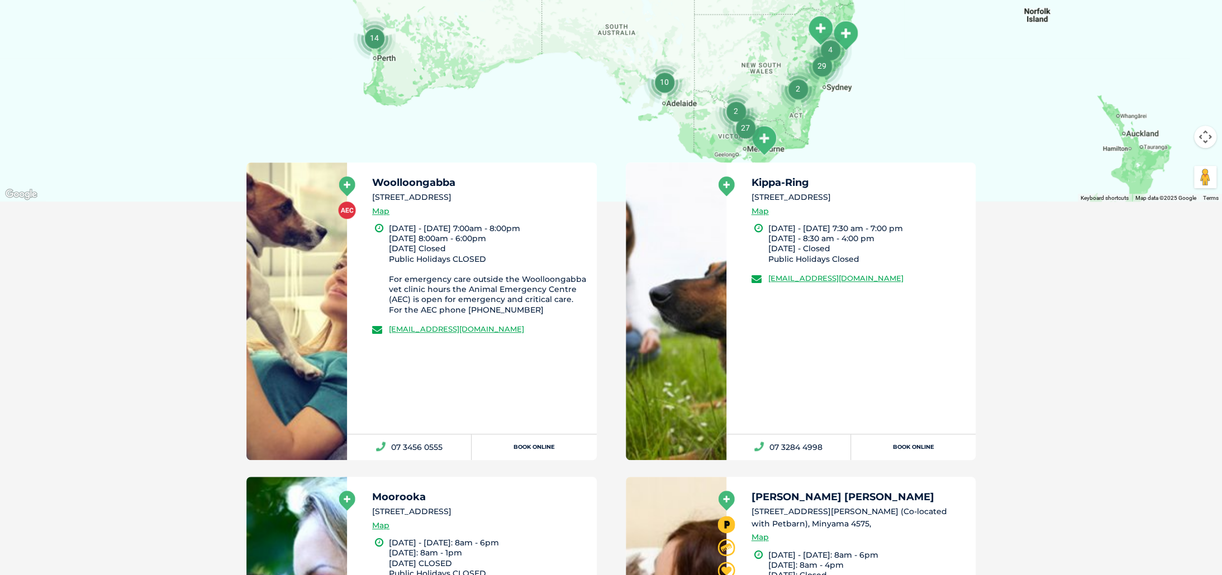
drag, startPoint x: 922, startPoint y: 145, endPoint x: 944, endPoint y: -4, distance: 150.8
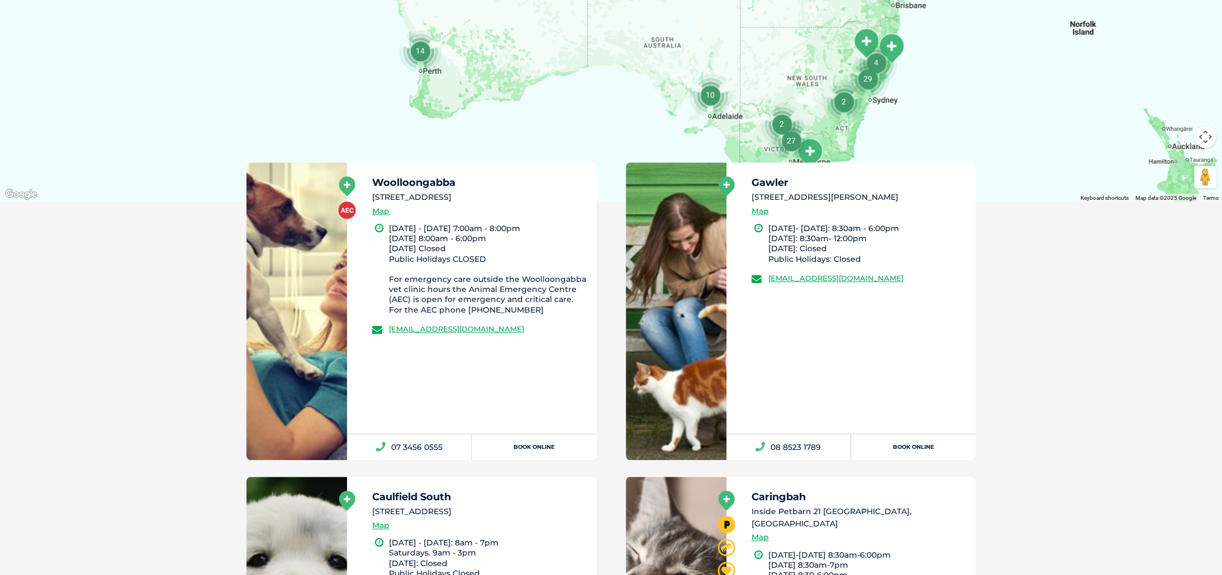
drag, startPoint x: 889, startPoint y: 95, endPoint x: 942, endPoint y: 125, distance: 60.3
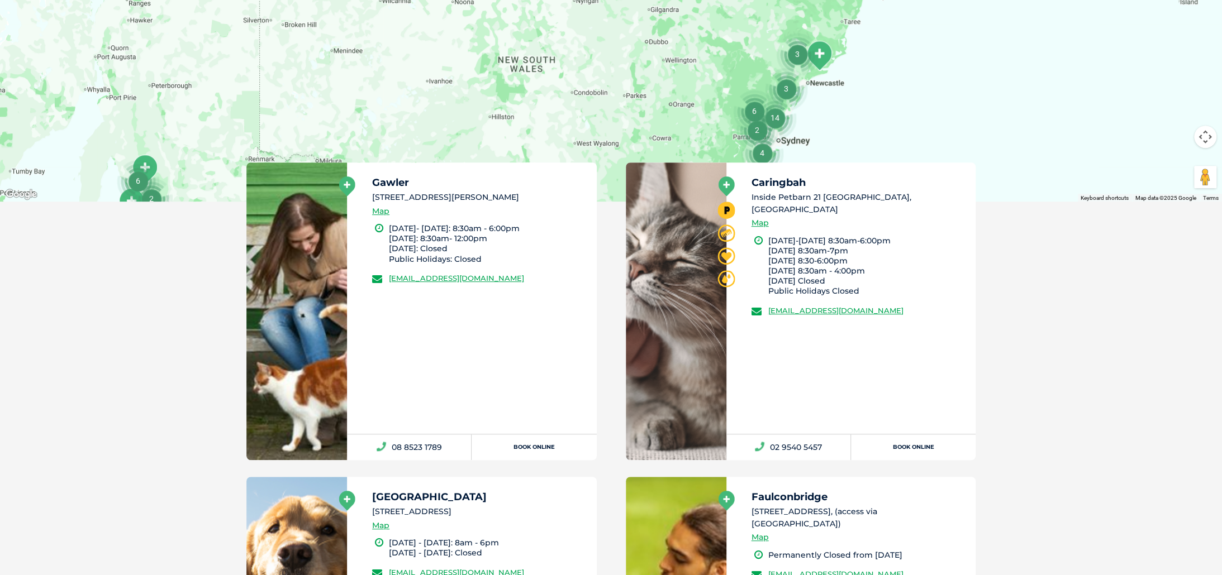
drag, startPoint x: 734, startPoint y: 68, endPoint x: 866, endPoint y: 70, distance: 131.8
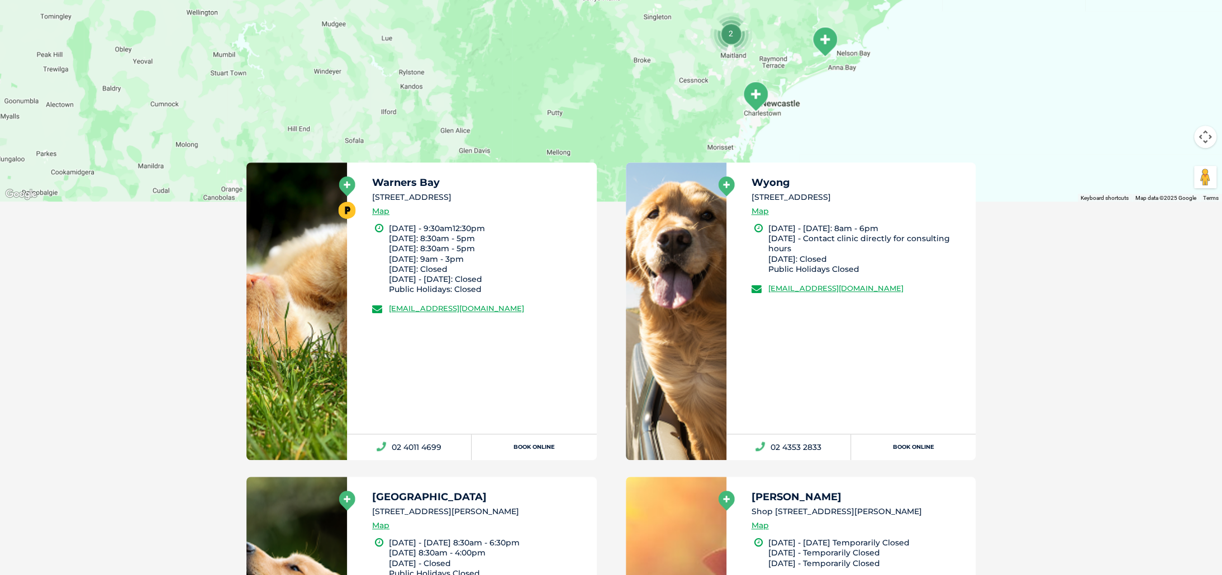
drag, startPoint x: 792, startPoint y: 116, endPoint x: 798, endPoint y: 123, distance: 9.1
click at [828, 41] on img "Tanilba Bay" at bounding box center [824, 41] width 28 height 31
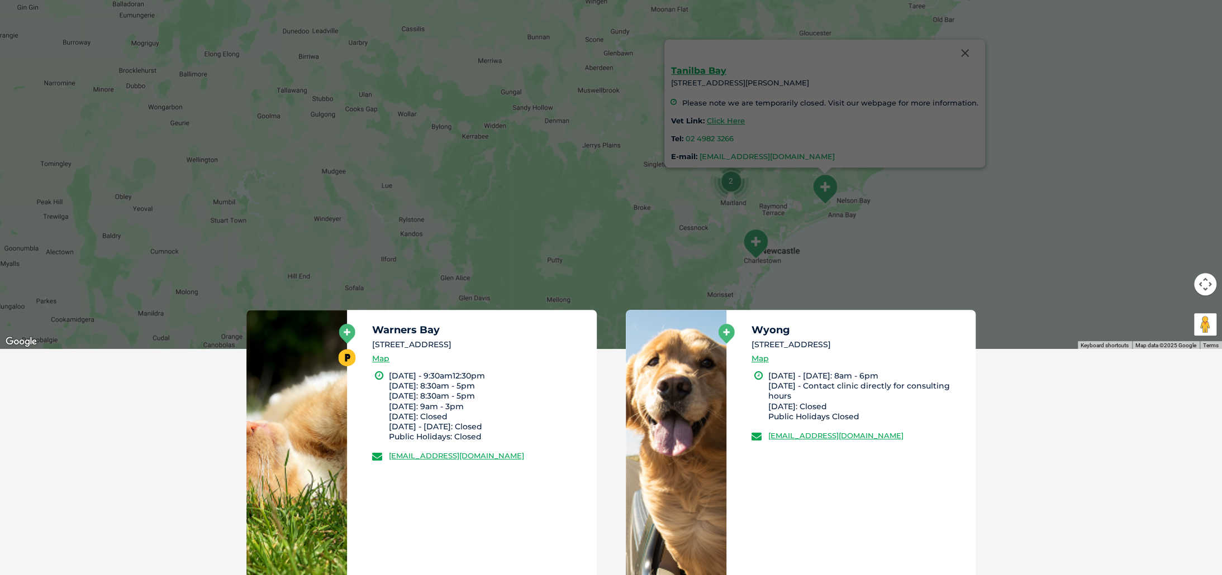
scroll to position [335, 0]
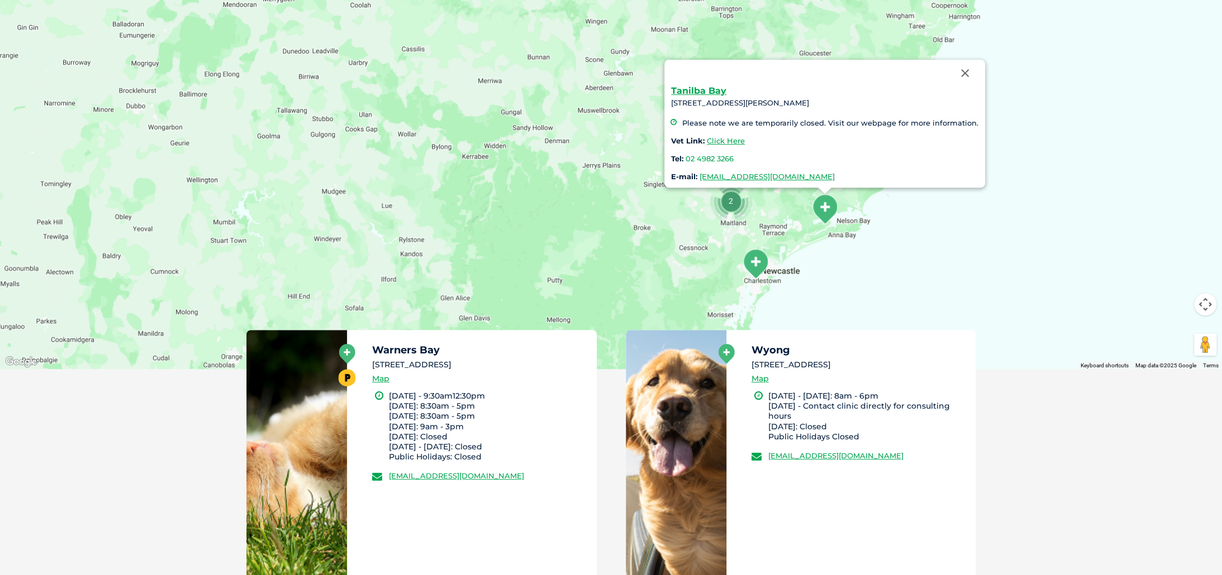
click at [852, 273] on div "Tanilba Bay 43 Lloyd George Grove , Tanilba Bay Please note we are temporarily …" at bounding box center [611, 153] width 1222 height 431
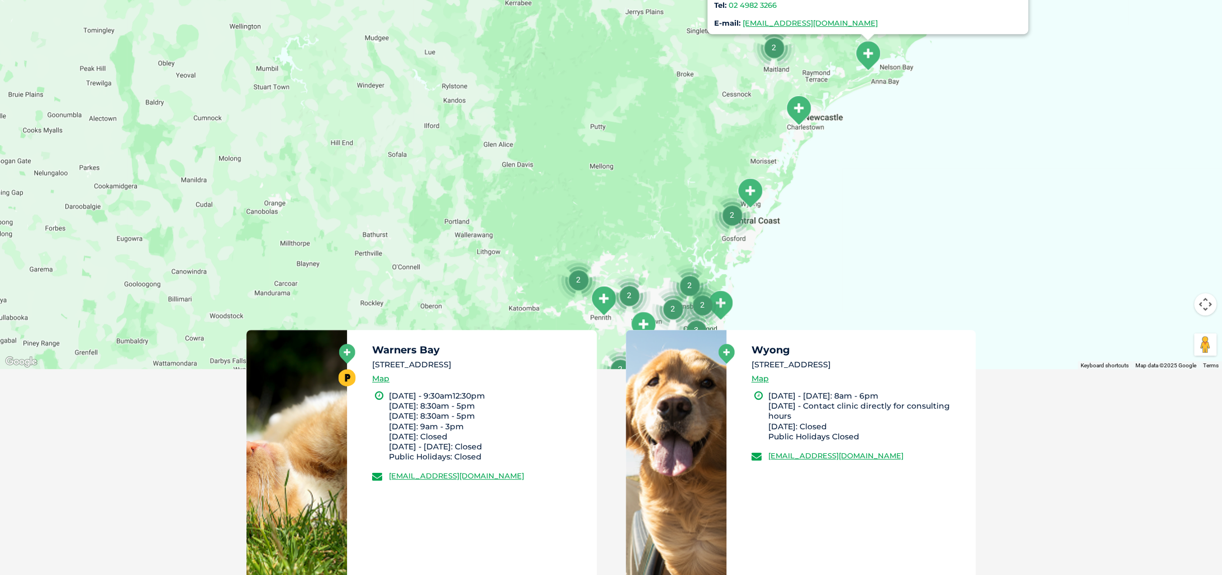
drag, startPoint x: 813, startPoint y: 287, endPoint x: 857, endPoint y: 132, distance: 161.3
click at [857, 132] on div "Tanilba Bay 43 Lloyd George Grove , Tanilba Bay Please note we are temporarily …" at bounding box center [611, 153] width 1222 height 431
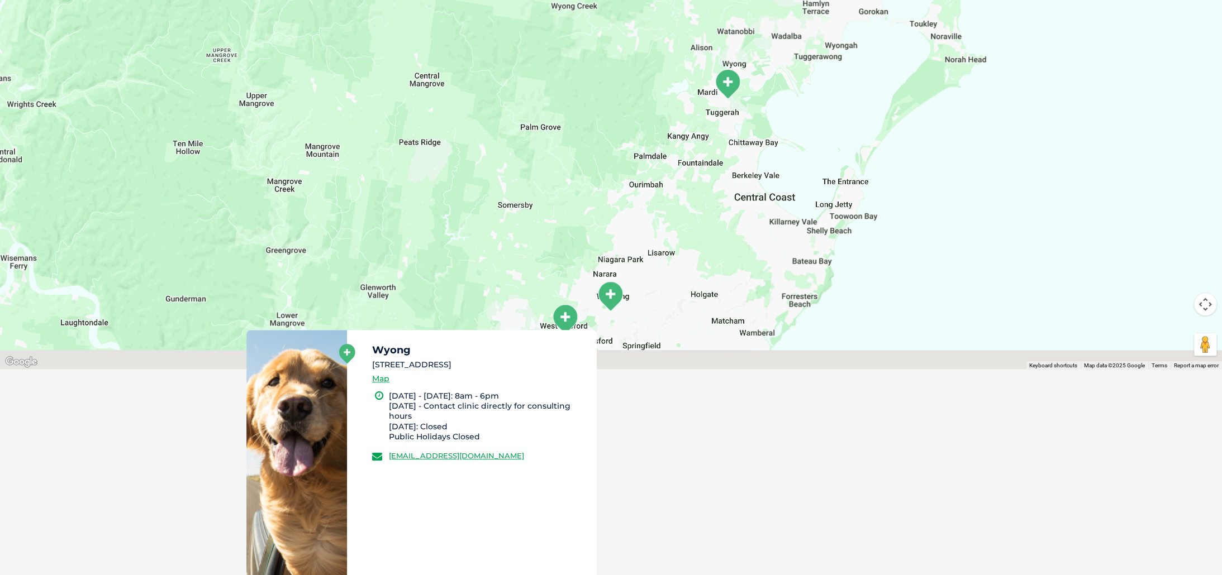
drag, startPoint x: 750, startPoint y: 250, endPoint x: 826, endPoint y: 72, distance: 193.4
click at [826, 72] on div "Tanilba Bay 43 Lloyd George Grove , Tanilba Bay Please note we are temporarily …" at bounding box center [611, 153] width 1222 height 431
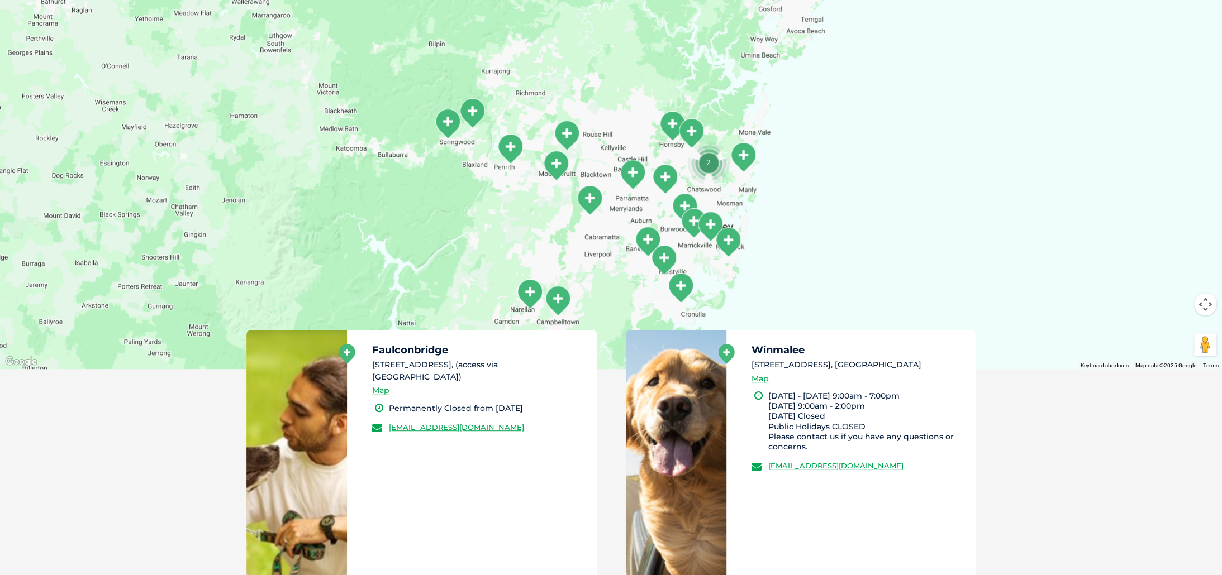
drag, startPoint x: 808, startPoint y: 247, endPoint x: 805, endPoint y: 65, distance: 181.5
click at [805, 65] on div "Tanilba Bay 43 Lloyd George Grove , Tanilba Bay Please note we are temporarily …" at bounding box center [611, 153] width 1222 height 431
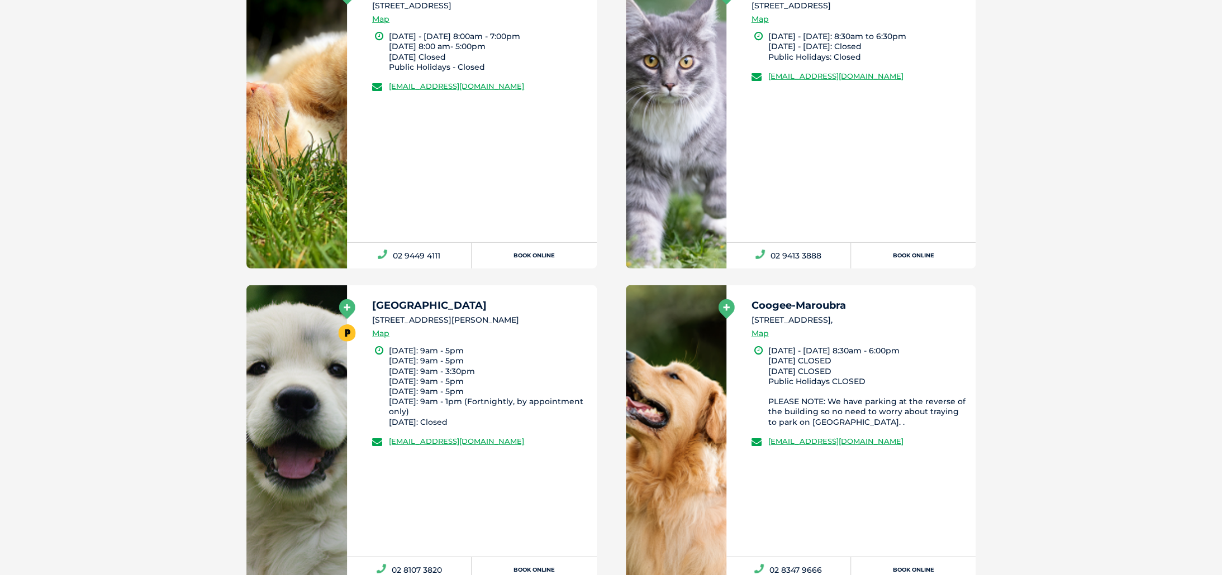
scroll to position [2904, 0]
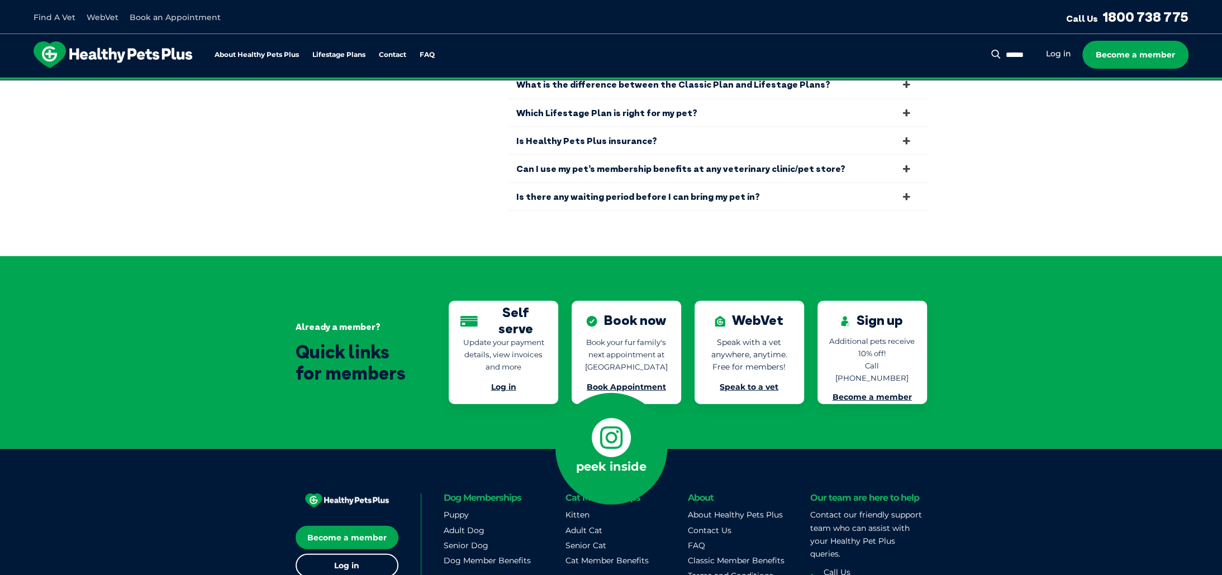
scroll to position [2460, 0]
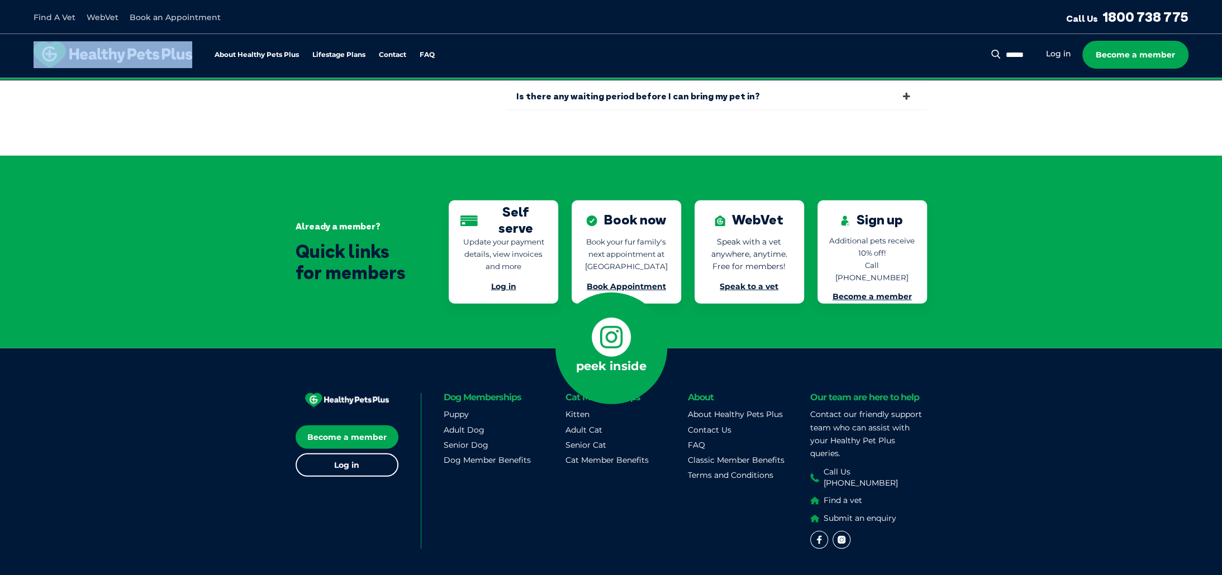
drag, startPoint x: 195, startPoint y: 55, endPoint x: 58, endPoint y: 63, distance: 137.1
click at [58, 63] on div "About Healthy Pets Plus Lifestage Plans Dog Memberships Puppy Adult Dog Senior …" at bounding box center [242, 54] width 417 height 27
drag, startPoint x: 58, startPoint y: 63, endPoint x: 80, endPoint y: 55, distance: 23.1
click at [80, 55] on img at bounding box center [113, 54] width 159 height 27
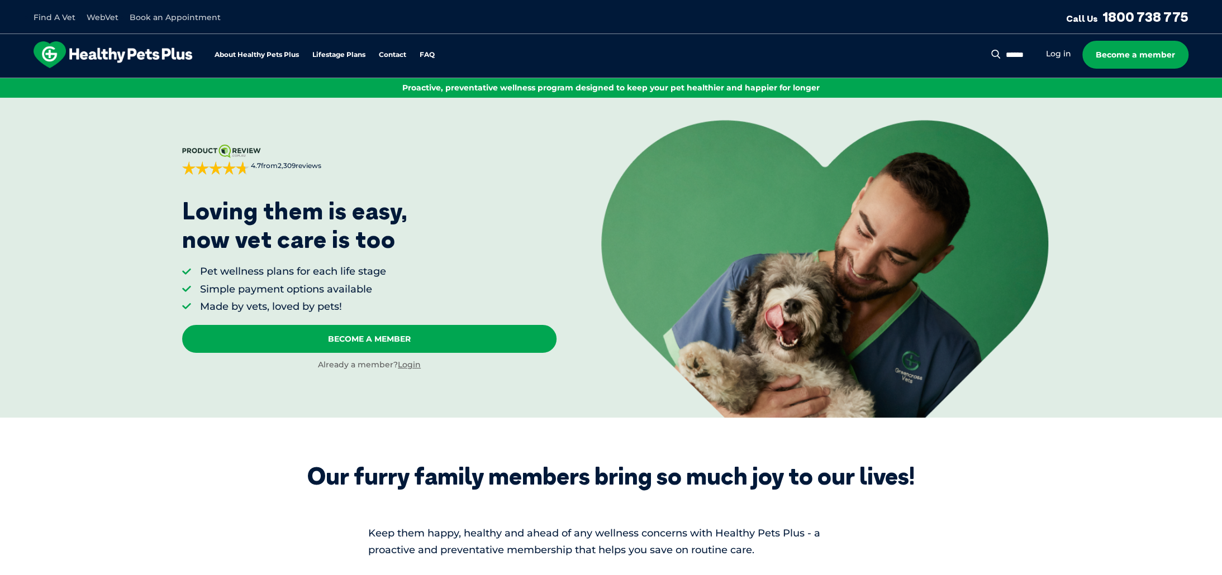
click at [215, 154] on icon "[DOMAIN_NAME]" at bounding box center [221, 151] width 79 height 13
